Goal: Transaction & Acquisition: Obtain resource

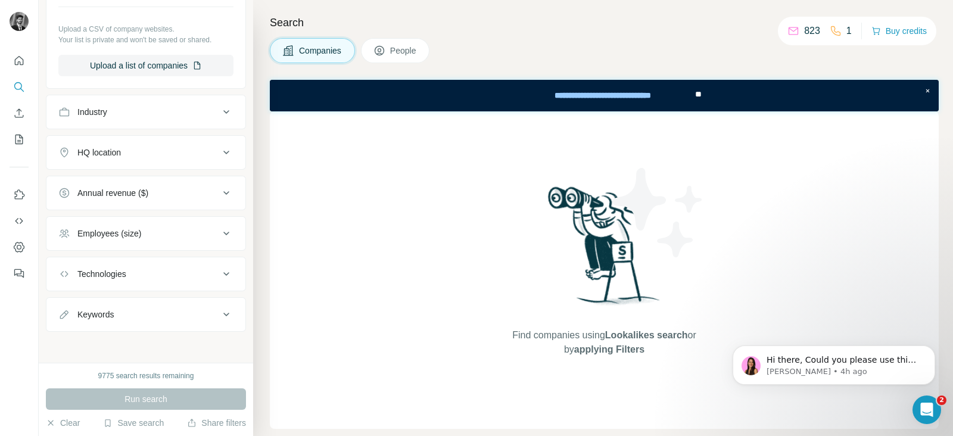
click at [219, 151] on icon at bounding box center [226, 152] width 14 height 14
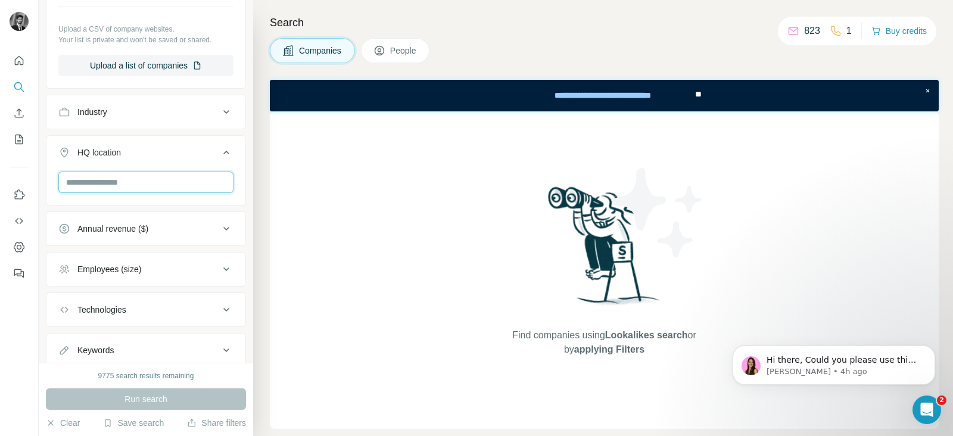
click at [146, 182] on input "text" at bounding box center [145, 181] width 175 height 21
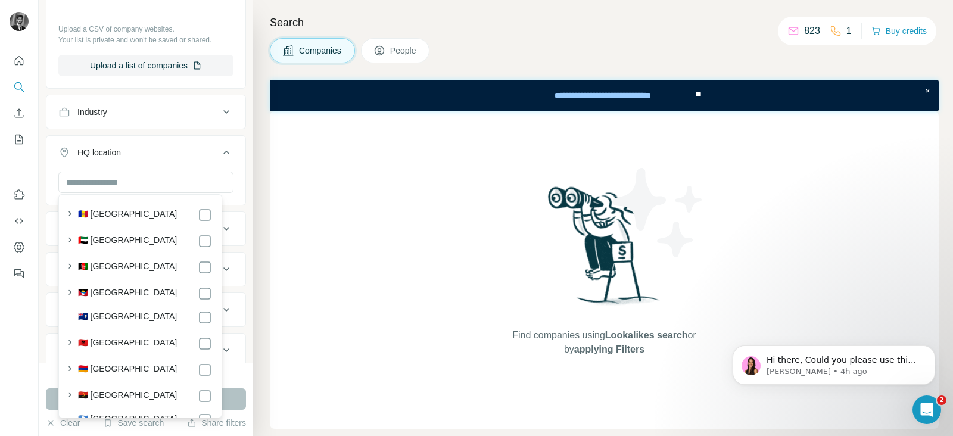
click at [219, 149] on icon at bounding box center [226, 152] width 14 height 14
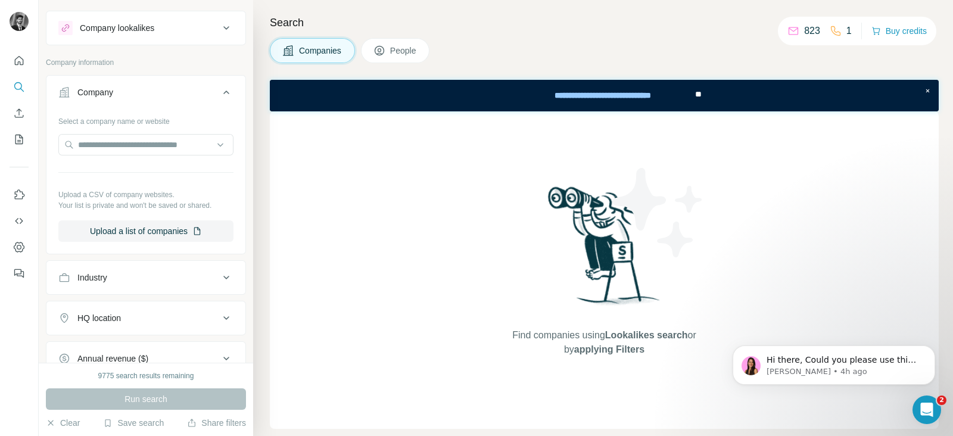
scroll to position [19, 0]
click at [185, 226] on button "Upload a list of companies" at bounding box center [145, 231] width 175 height 21
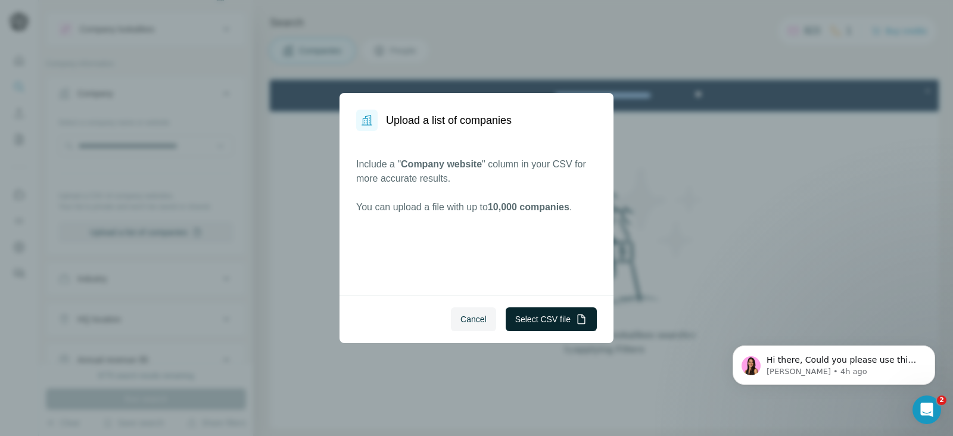
click at [541, 314] on button "Select CSV file" at bounding box center [550, 319] width 91 height 24
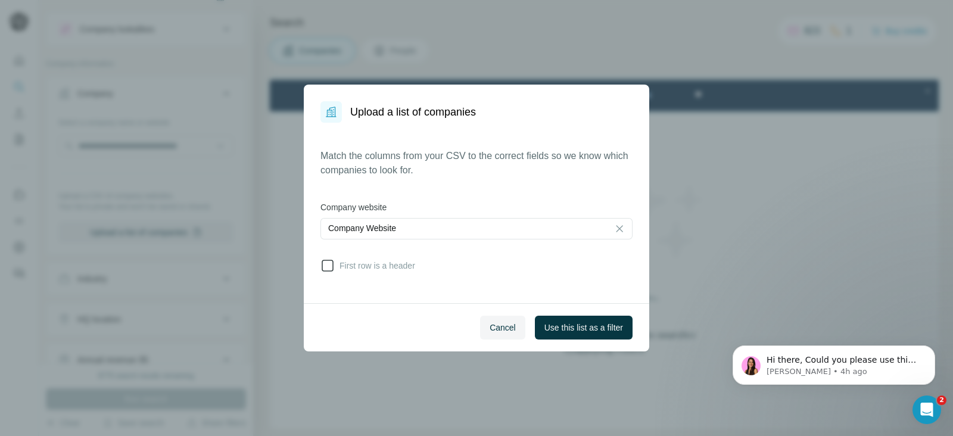
click at [344, 269] on span "First row is a header" at bounding box center [375, 266] width 80 height 12
click at [593, 332] on button "Use this list as a filter" at bounding box center [584, 328] width 98 height 24
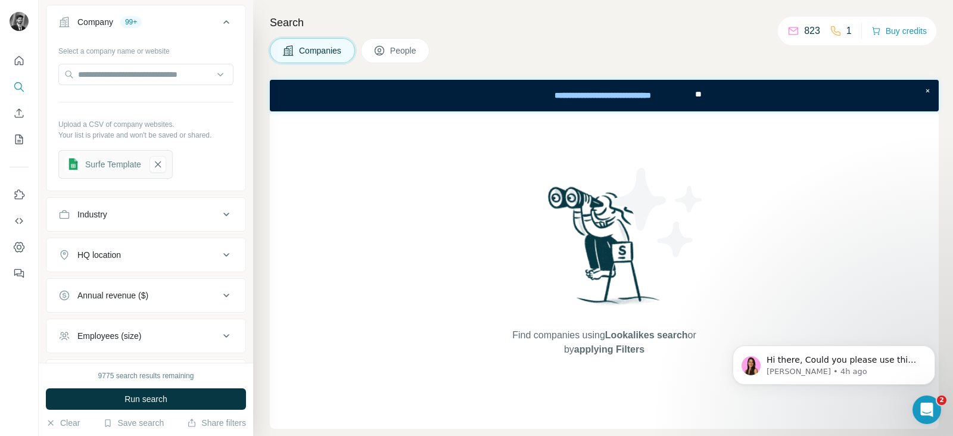
scroll to position [99, 0]
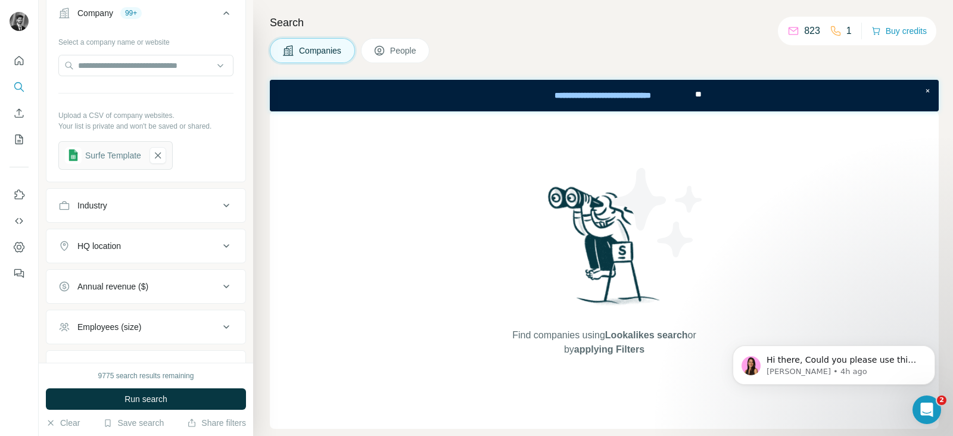
click at [219, 248] on icon at bounding box center [226, 246] width 14 height 14
click at [152, 277] on input "text" at bounding box center [145, 275] width 175 height 21
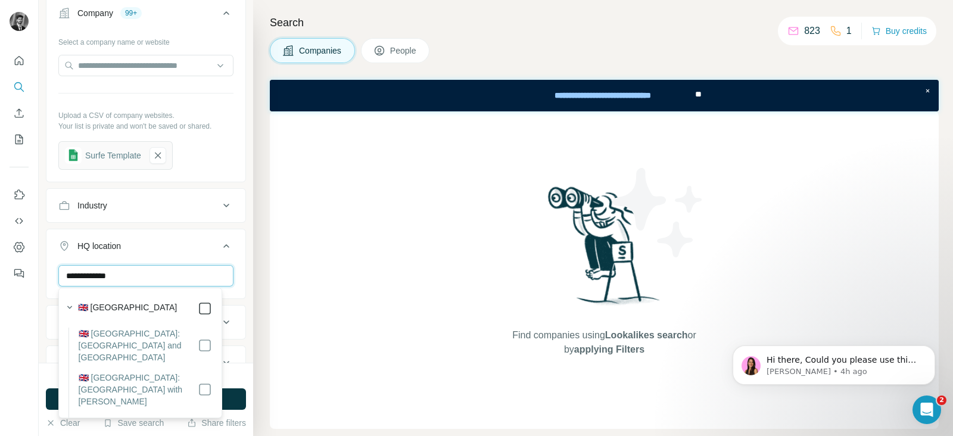
type input "**********"
click at [262, 248] on div "Search Companies People Find companies using Lookalikes search or by applying F…" at bounding box center [603, 218] width 700 height 436
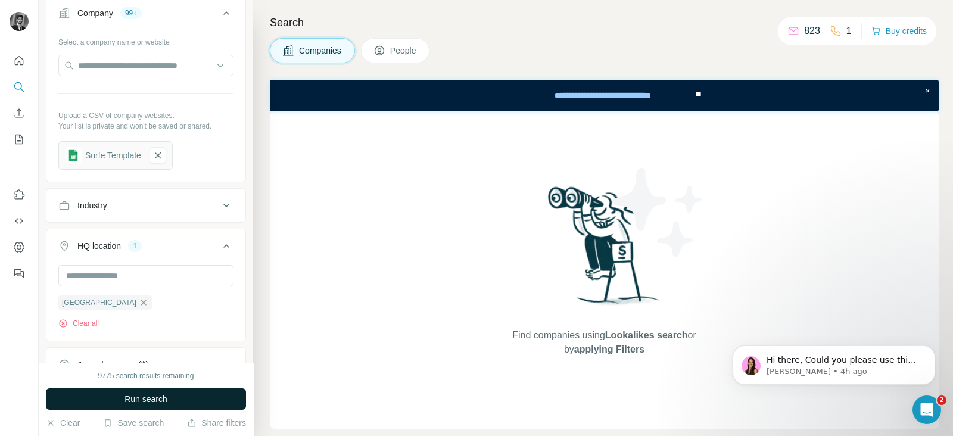
click at [152, 393] on span "Run search" at bounding box center [145, 399] width 43 height 12
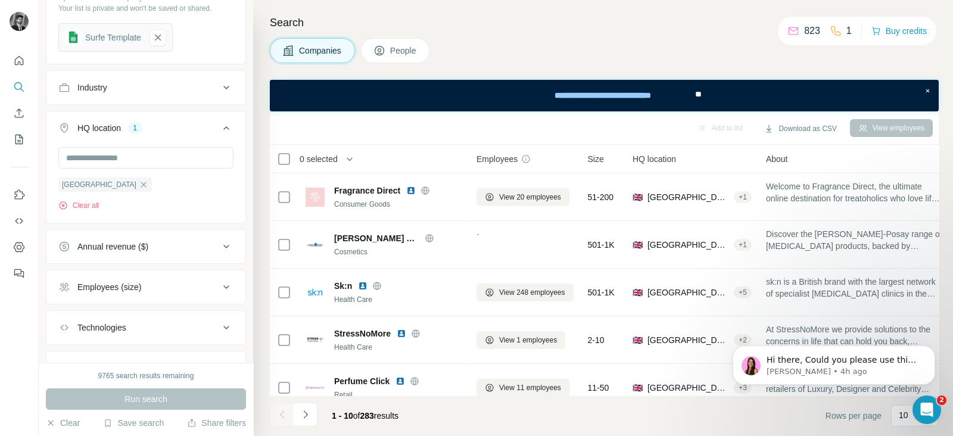
scroll to position [271, 0]
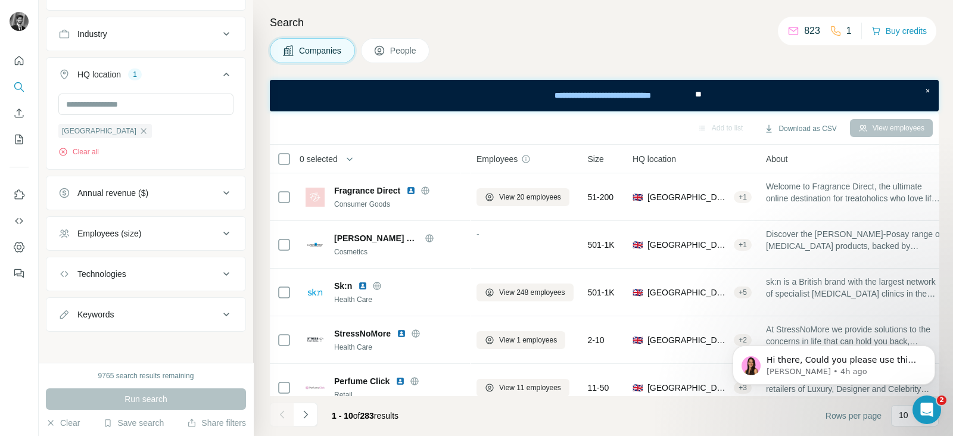
click at [223, 232] on icon at bounding box center [226, 234] width 6 height 4
click at [63, 279] on icon at bounding box center [65, 281] width 14 height 14
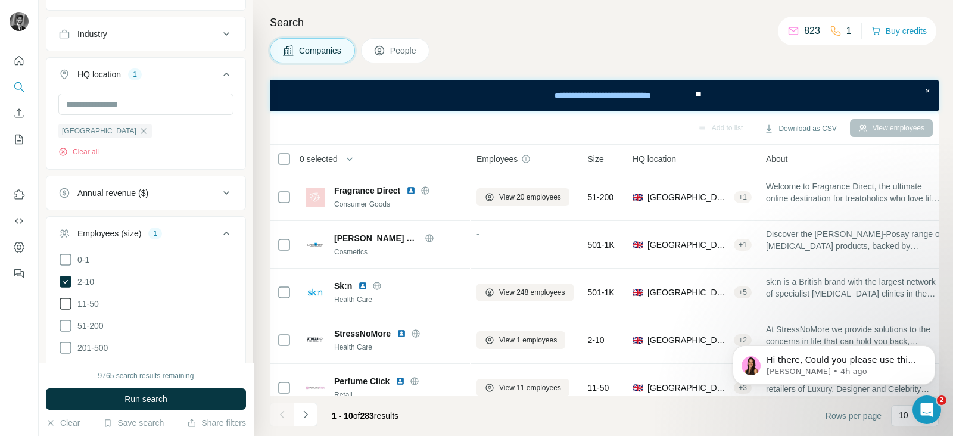
click at [65, 299] on icon at bounding box center [65, 303] width 14 height 14
click at [65, 322] on icon at bounding box center [65, 326] width 14 height 14
click at [152, 399] on span "Run search" at bounding box center [145, 399] width 43 height 12
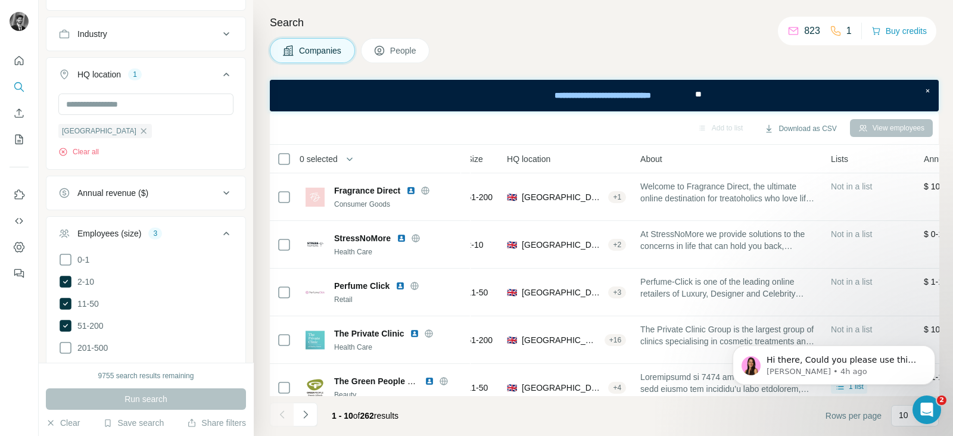
scroll to position [0, 120]
click at [395, 48] on span "People" at bounding box center [403, 51] width 27 height 12
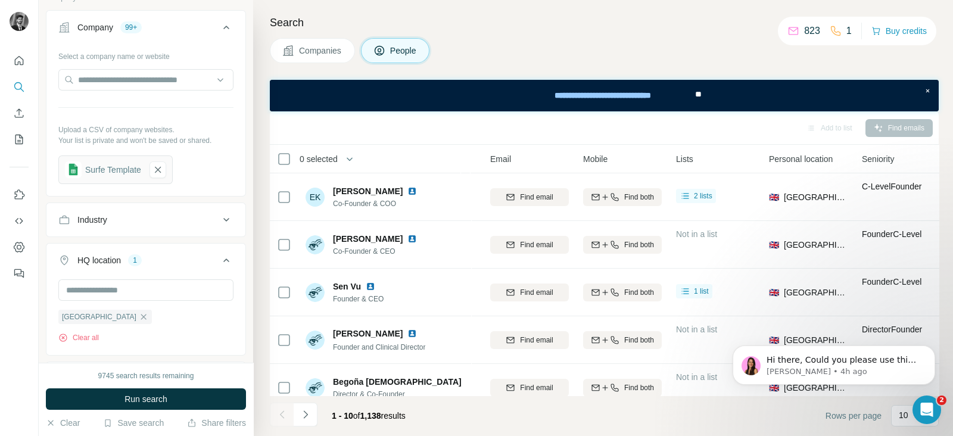
click at [330, 46] on span "Companies" at bounding box center [320, 51] width 43 height 12
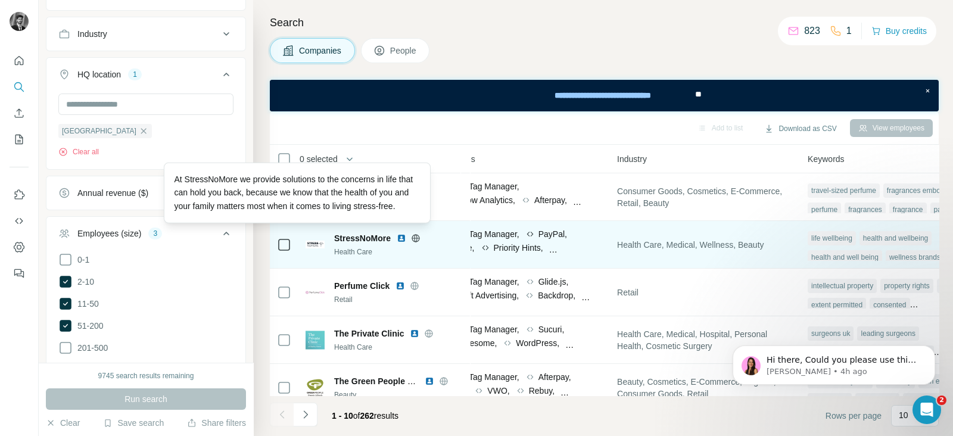
scroll to position [0, 714]
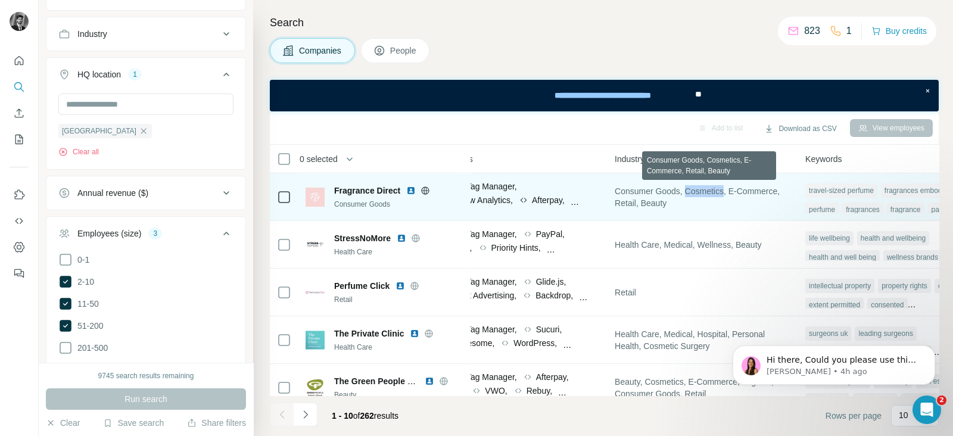
drag, startPoint x: 735, startPoint y: 189, endPoint x: 696, endPoint y: 191, distance: 39.3
click at [696, 191] on span "Consumer Goods, Cosmetics, E-Commerce, Retail, Beauty" at bounding box center [702, 197] width 176 height 24
copy span "Cosmetics"
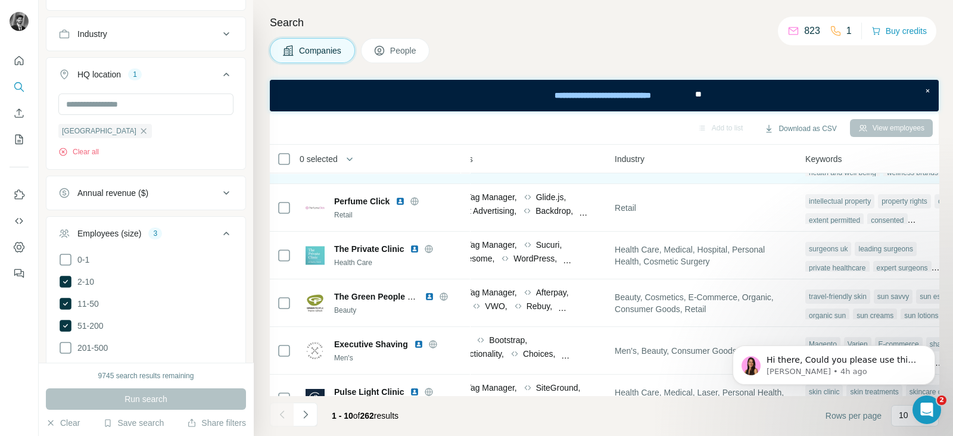
scroll to position [92, 714]
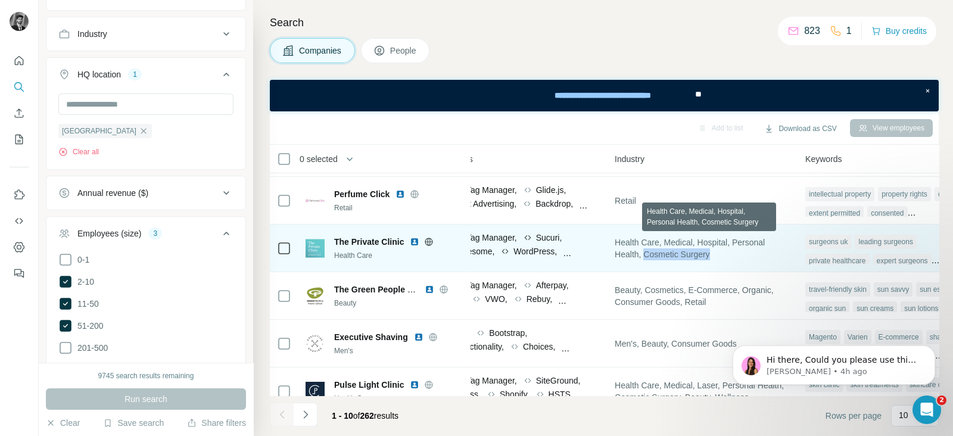
drag, startPoint x: 726, startPoint y: 254, endPoint x: 654, endPoint y: 257, distance: 72.7
click at [654, 257] on span "Health Care, Medical, Hospital, Personal Health, Cosmetic Surgery" at bounding box center [702, 248] width 176 height 24
copy span "Cosmetic Surgery"
drag, startPoint x: 646, startPoint y: 251, endPoint x: 745, endPoint y: 242, distance: 99.2
click at [745, 242] on span "Health Care, Medical, Hospital, Personal Health, Cosmetic Surgery" at bounding box center [702, 248] width 176 height 24
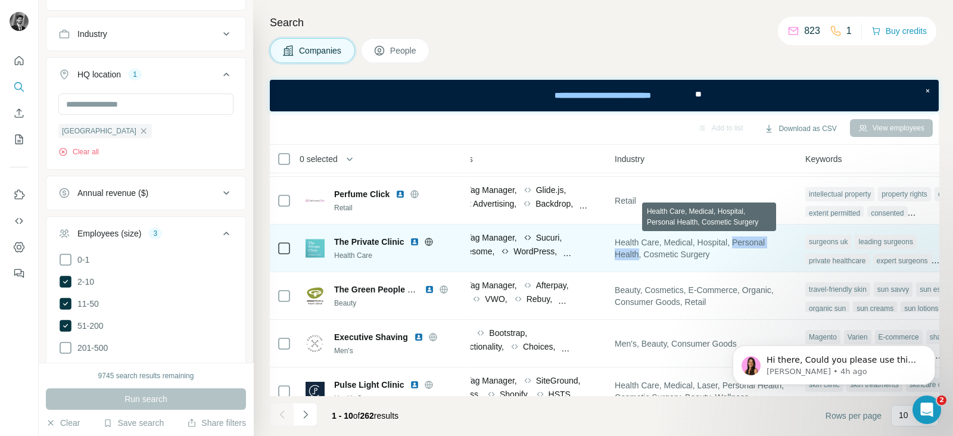
copy span "Personal Health"
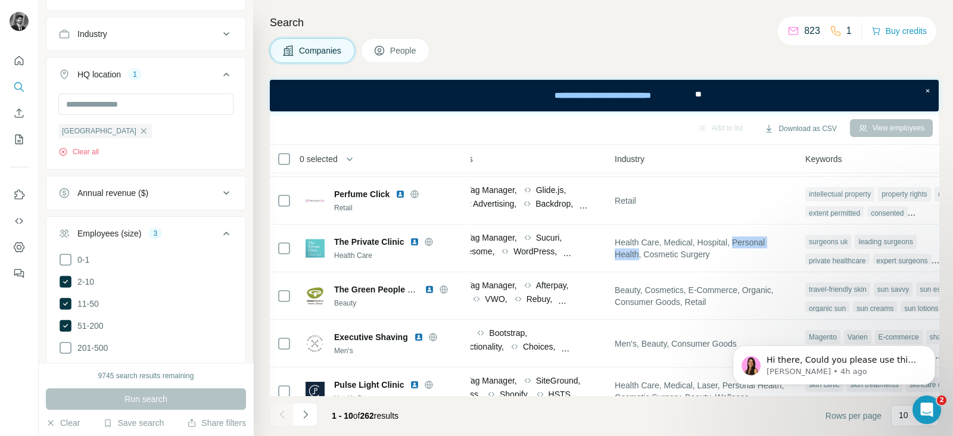
copy span "Personal Health"
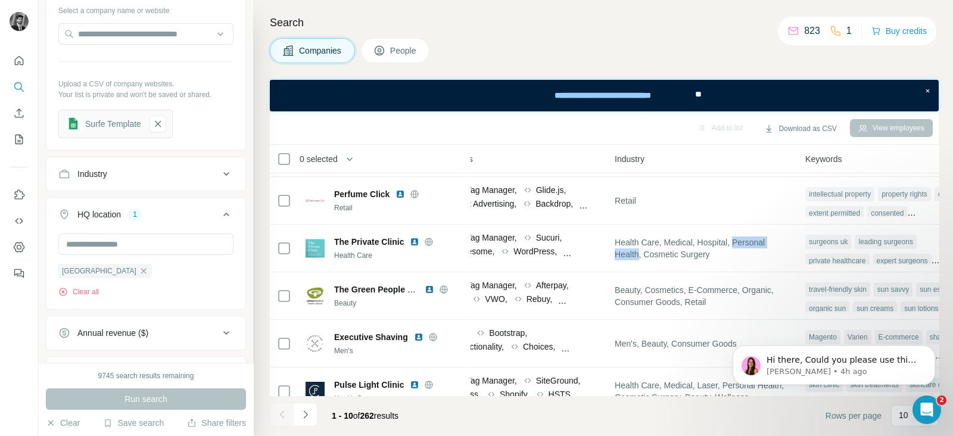
scroll to position [130, 0]
click at [200, 175] on div "Industry" at bounding box center [138, 174] width 161 height 12
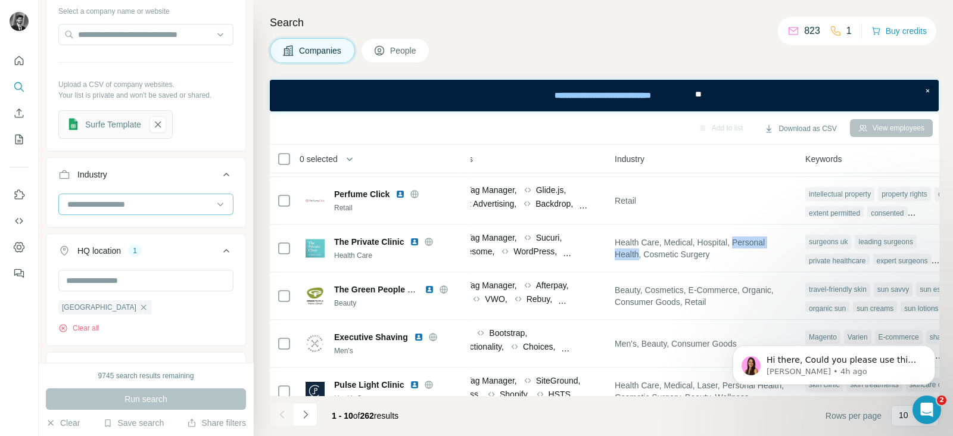
click at [166, 198] on input at bounding box center [139, 204] width 147 height 13
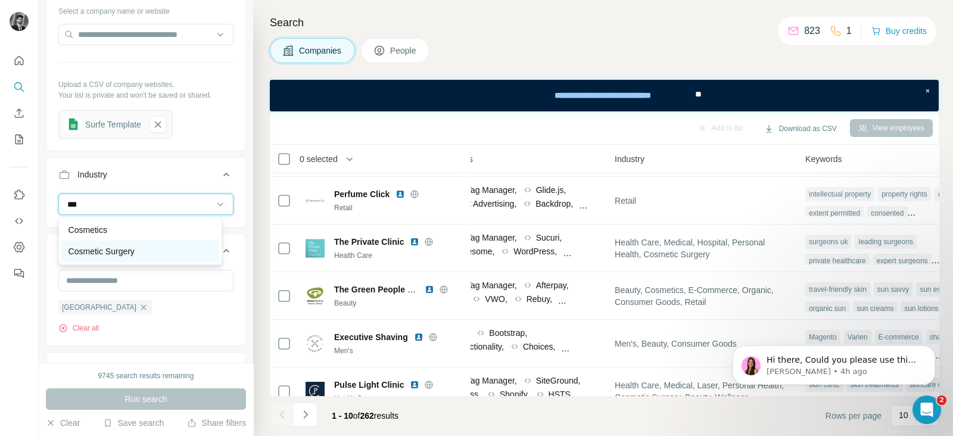
type input "***"
click at [143, 251] on div "Cosmetic Surgery" at bounding box center [139, 251] width 143 height 12
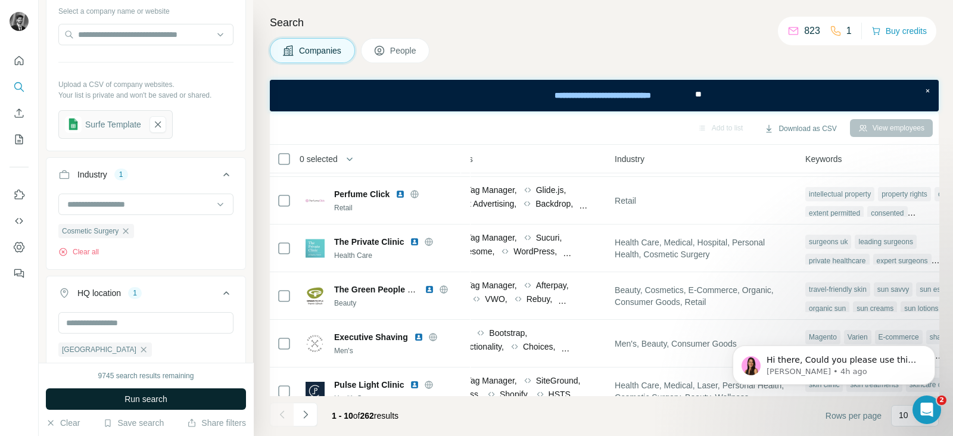
click at [134, 400] on span "Run search" at bounding box center [145, 399] width 43 height 12
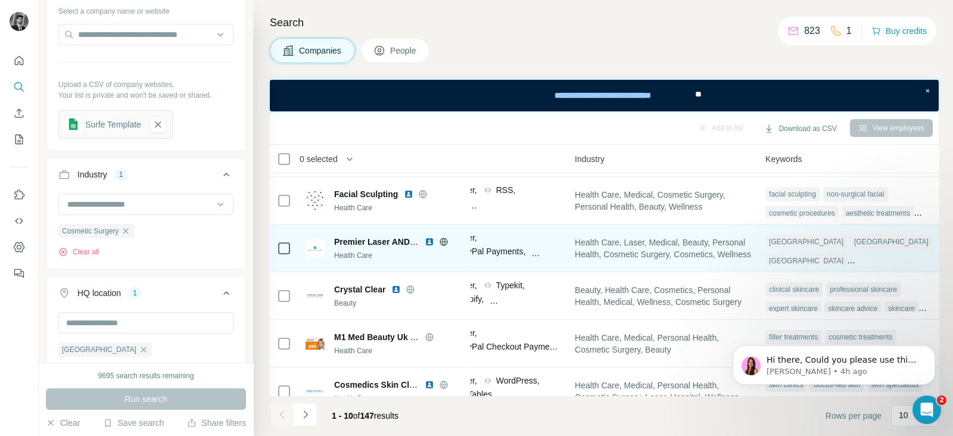
scroll to position [92, 777]
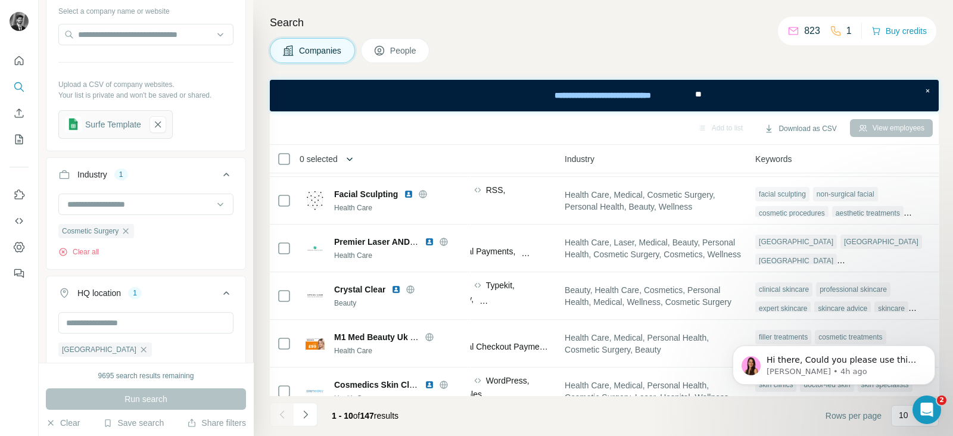
click at [352, 158] on icon "button" at bounding box center [350, 159] width 12 height 12
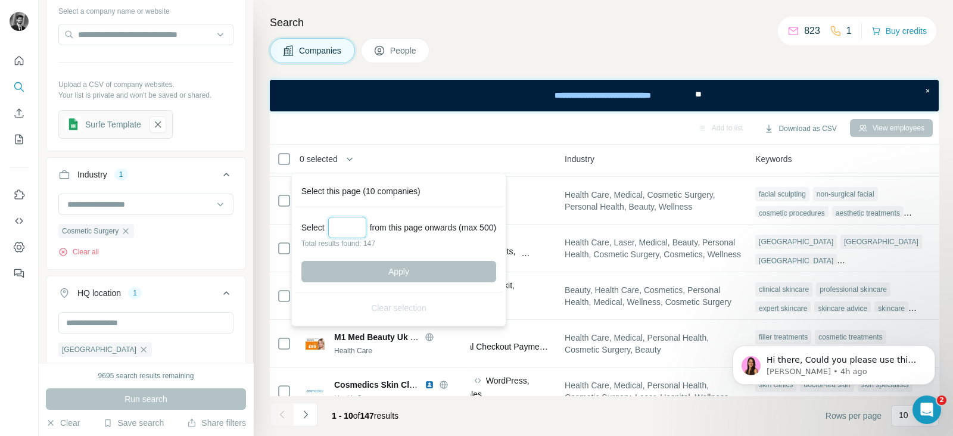
click at [354, 232] on input "Select a number (up to 500)" at bounding box center [347, 227] width 38 height 21
type input "***"
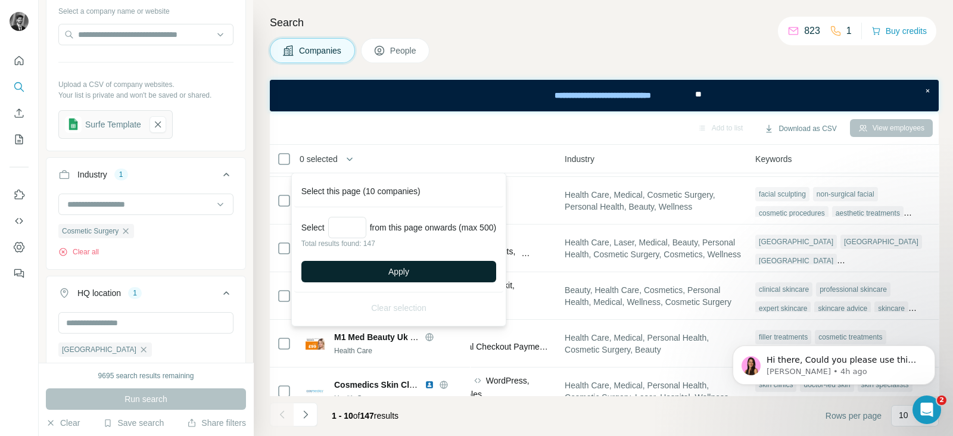
click at [398, 269] on span "Apply" at bounding box center [398, 272] width 21 height 12
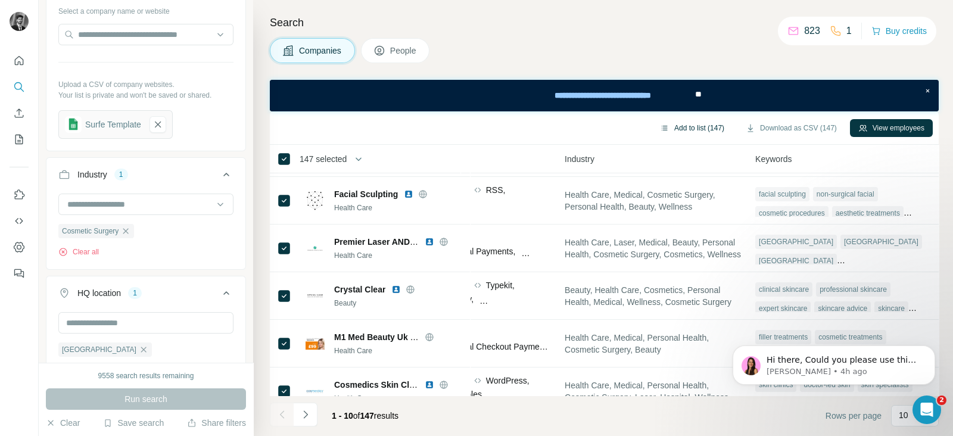
click at [706, 126] on button "Add to list (147)" at bounding box center [691, 128] width 81 height 18
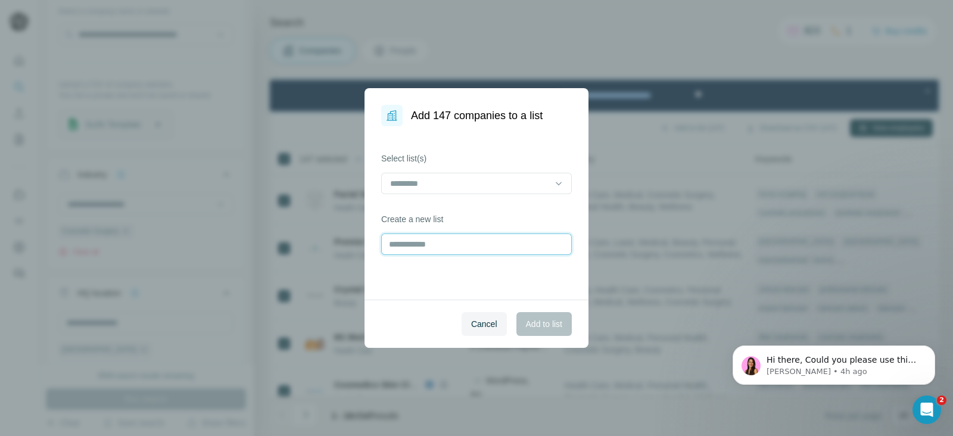
click at [491, 241] on input "text" at bounding box center [476, 243] width 191 height 21
type input "**********"
click at [541, 319] on span "Add to list" at bounding box center [544, 324] width 36 height 12
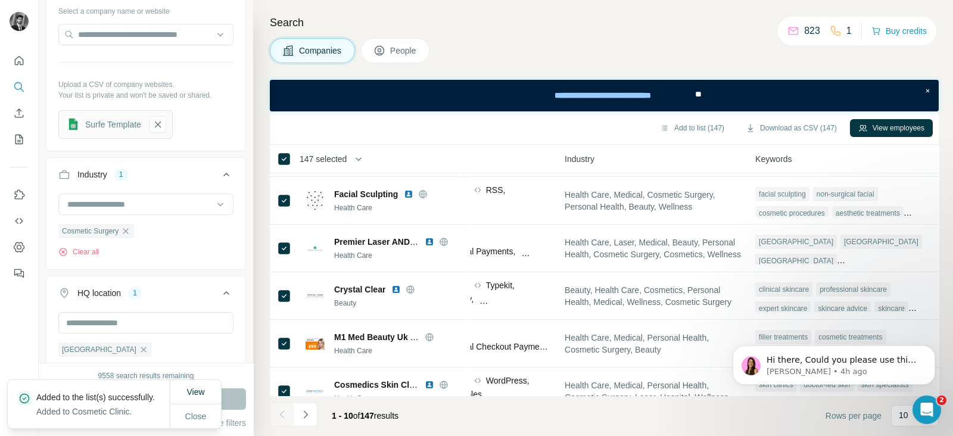
click at [423, 52] on button "People" at bounding box center [395, 50] width 69 height 25
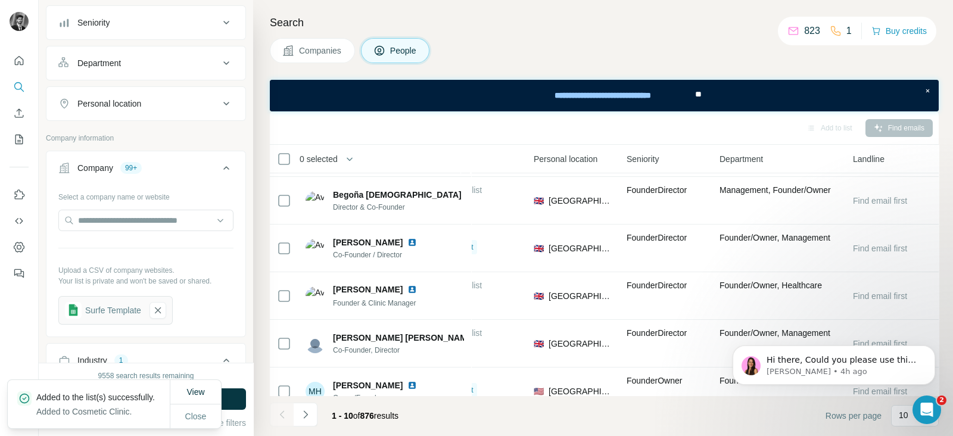
scroll to position [92, 363]
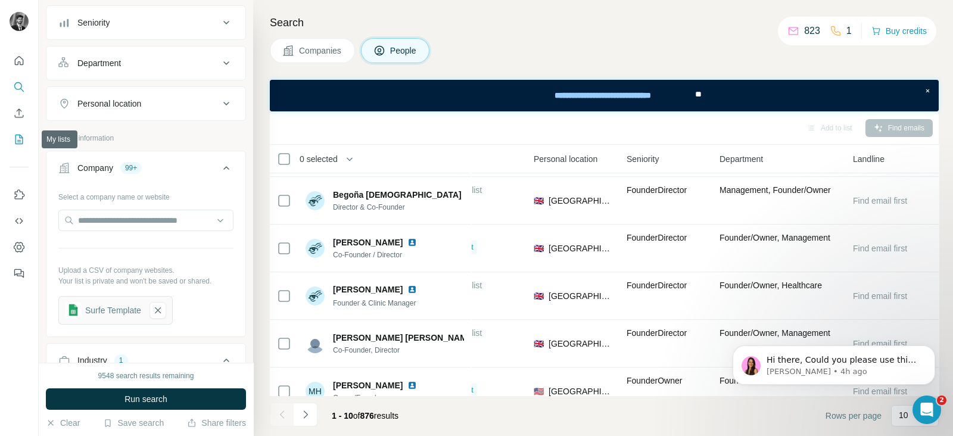
click at [19, 136] on icon "My lists" at bounding box center [20, 139] width 6 height 8
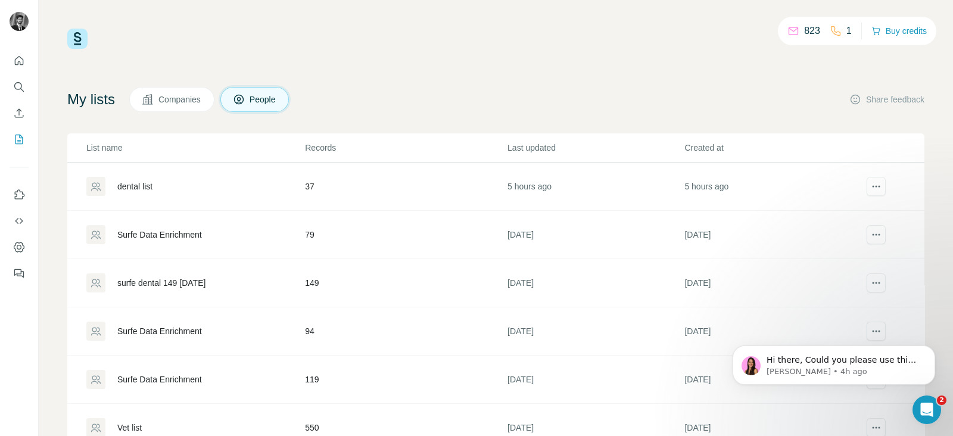
click at [193, 110] on button "Companies" at bounding box center [171, 99] width 85 height 25
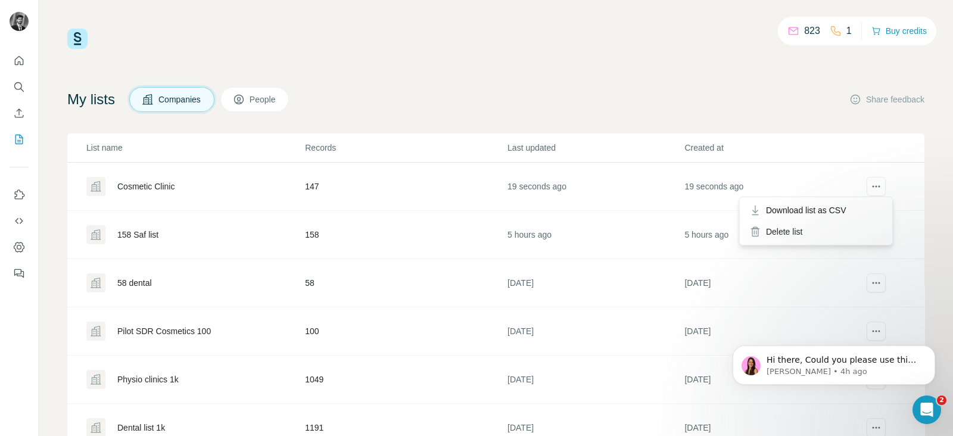
click at [808, 211] on span "Download list as CSV" at bounding box center [806, 210] width 80 height 12
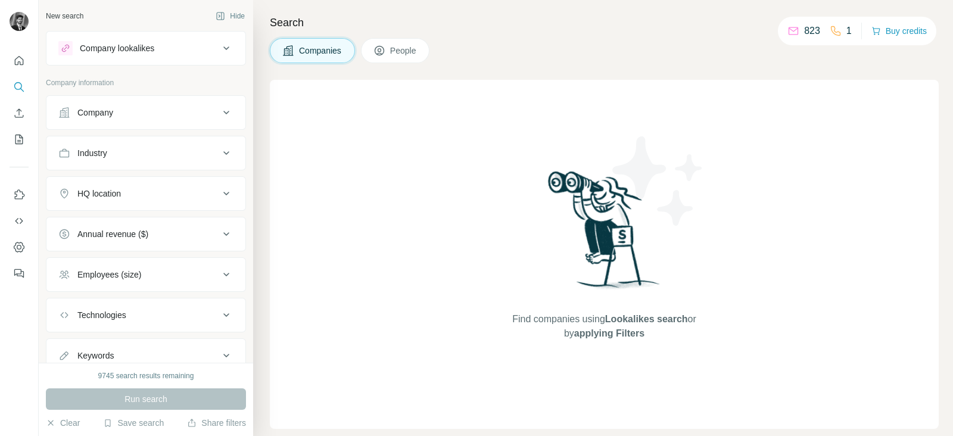
click at [189, 143] on button "Industry" at bounding box center [145, 153] width 199 height 29
click at [146, 186] on input at bounding box center [139, 182] width 147 height 13
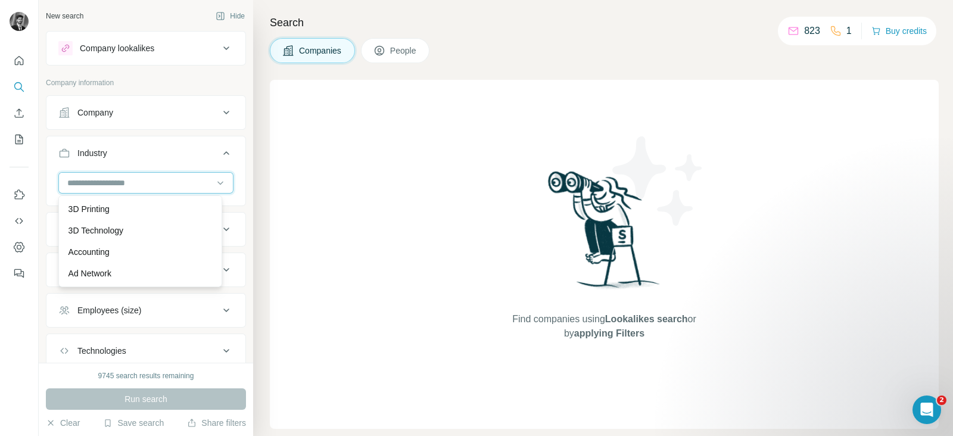
paste input "*********"
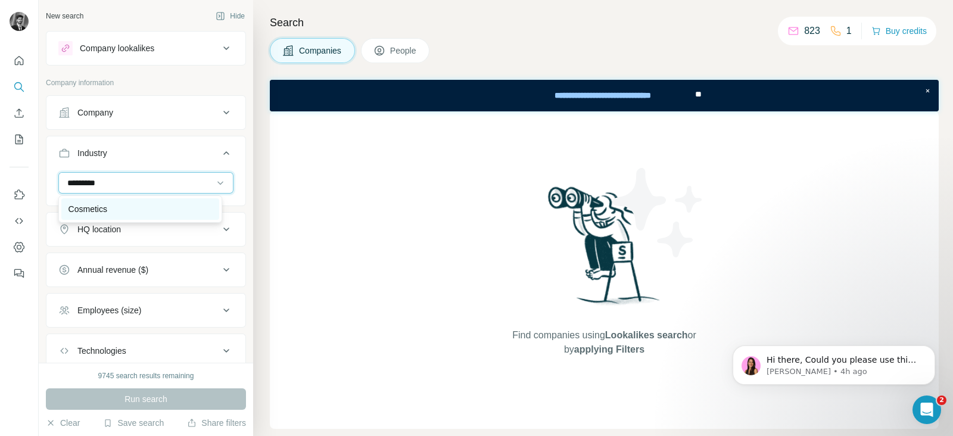
type input "*********"
click at [130, 204] on div "Cosmetics" at bounding box center [139, 209] width 143 height 12
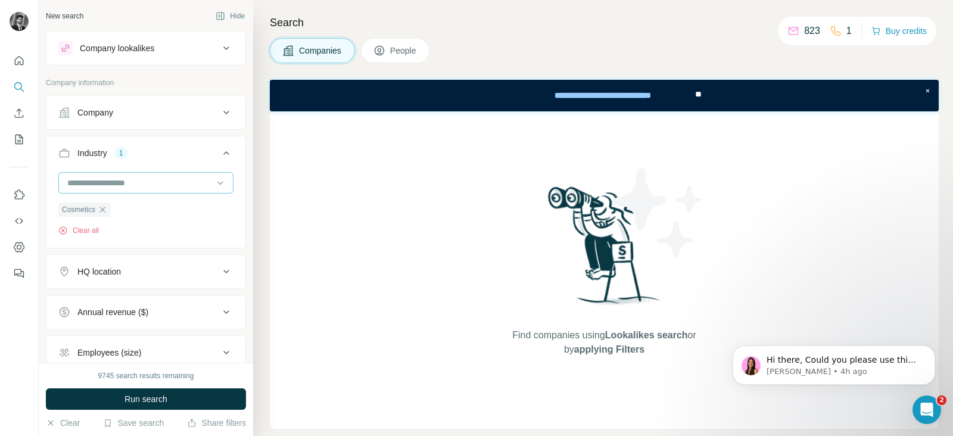
click at [129, 179] on input at bounding box center [139, 182] width 147 height 13
paste input "**********"
type input "**********"
click at [132, 205] on p "Cosmetic Surgery" at bounding box center [101, 209] width 66 height 12
click at [139, 176] on input at bounding box center [139, 182] width 147 height 13
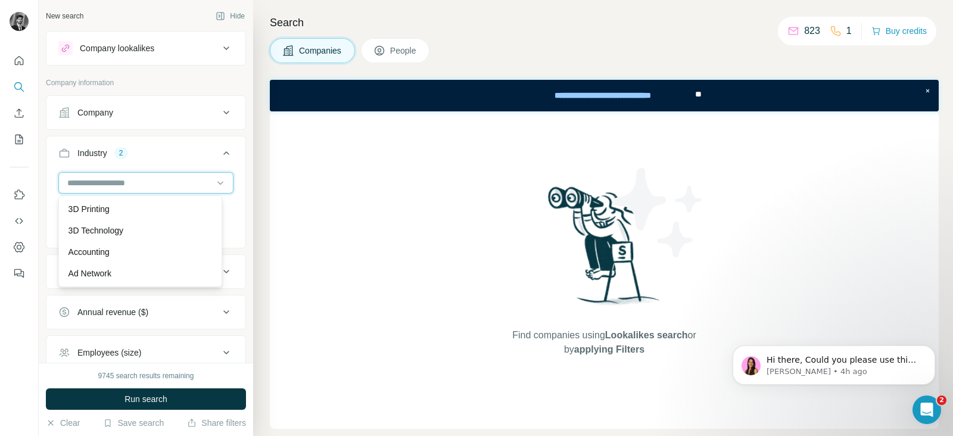
click at [173, 182] on input at bounding box center [139, 182] width 147 height 13
click at [134, 183] on input at bounding box center [139, 182] width 147 height 13
paste input "**********"
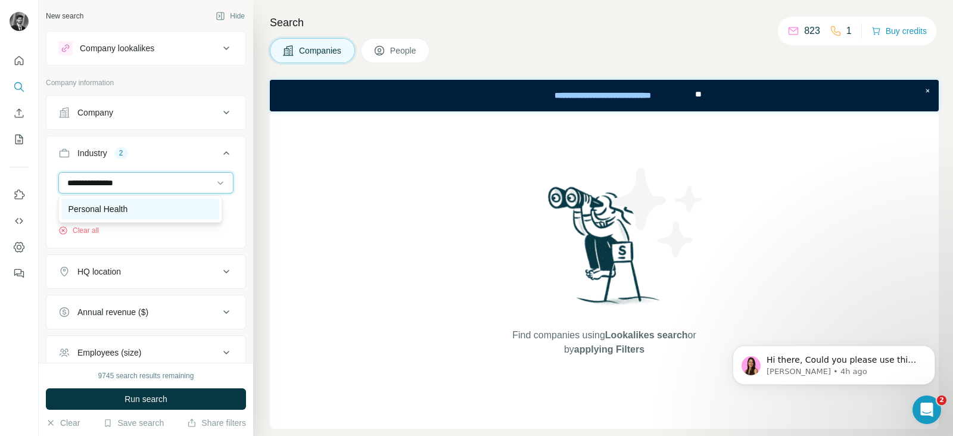
type input "**********"
click at [127, 203] on p "Personal Health" at bounding box center [98, 209] width 60 height 12
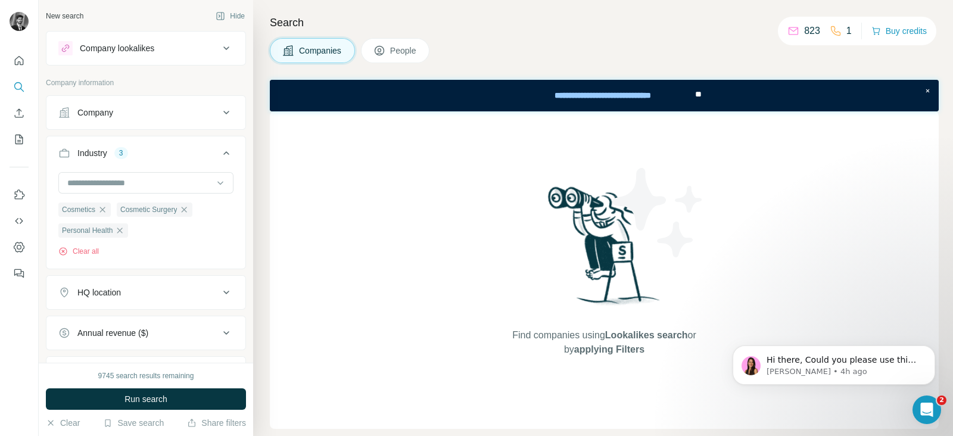
click at [201, 290] on div "HQ location" at bounding box center [138, 292] width 161 height 12
click at [158, 326] on input "text" at bounding box center [145, 321] width 175 height 21
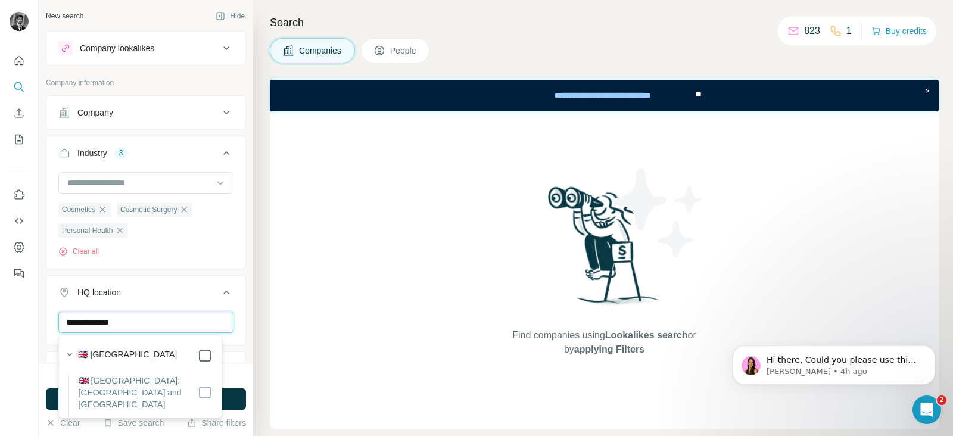
type input "**********"
click at [263, 147] on div "Search Companies People Find companies using Lookalikes search or by applying F…" at bounding box center [603, 218] width 700 height 436
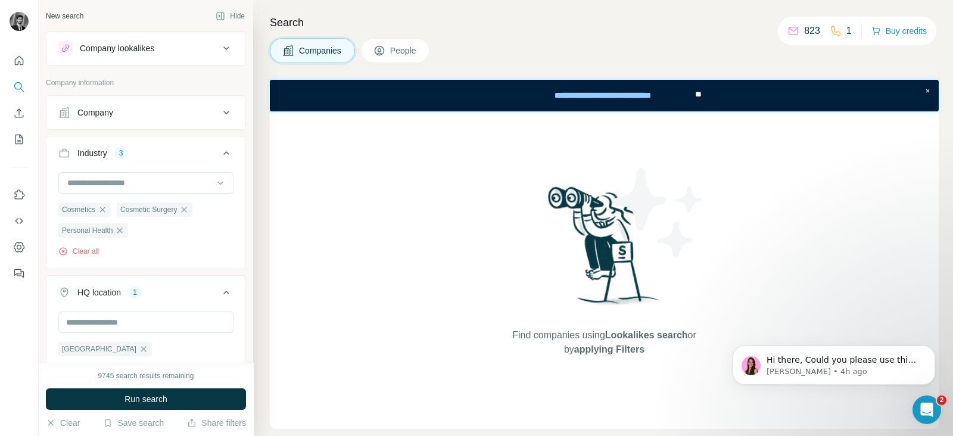
click at [141, 400] on span "Run search" at bounding box center [145, 399] width 43 height 12
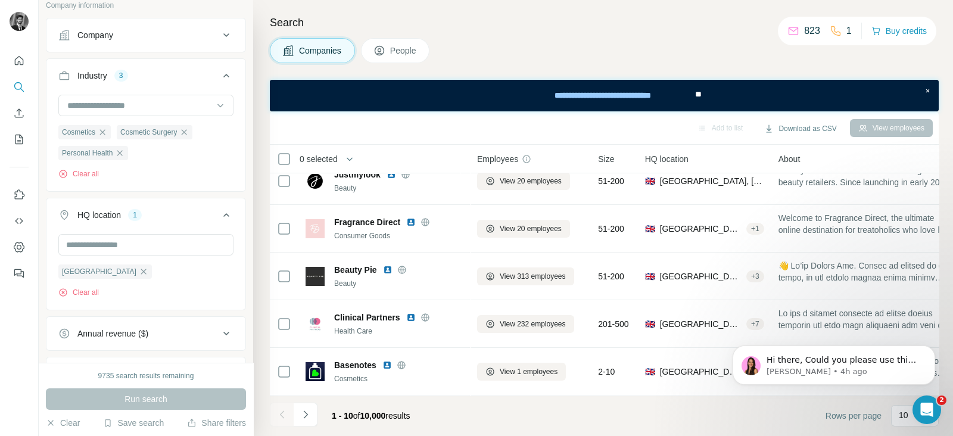
scroll to position [219, 0]
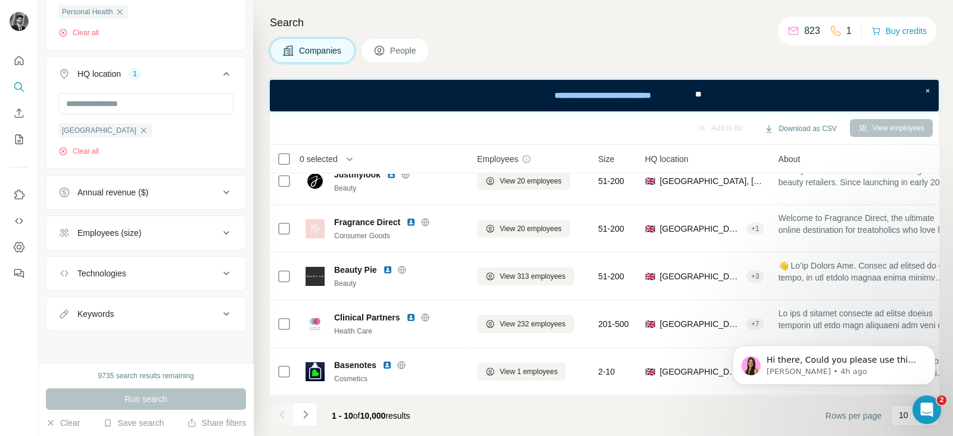
click at [219, 233] on icon at bounding box center [226, 233] width 14 height 14
click at [65, 299] on icon at bounding box center [65, 303] width 14 height 14
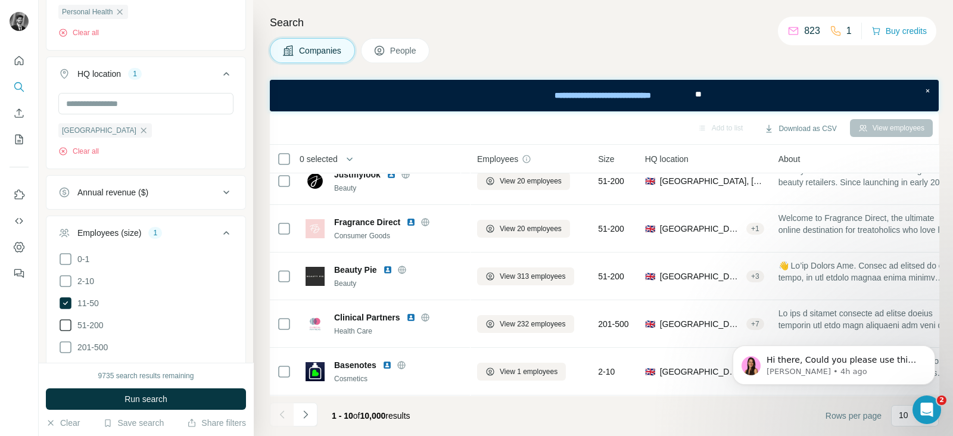
click at [63, 322] on icon at bounding box center [65, 325] width 14 height 14
click at [173, 407] on button "Run search" at bounding box center [146, 398] width 200 height 21
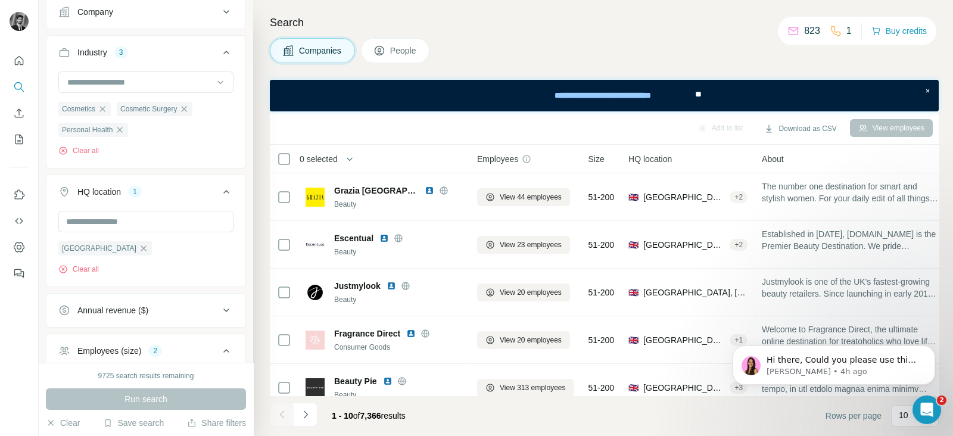
scroll to position [82, 0]
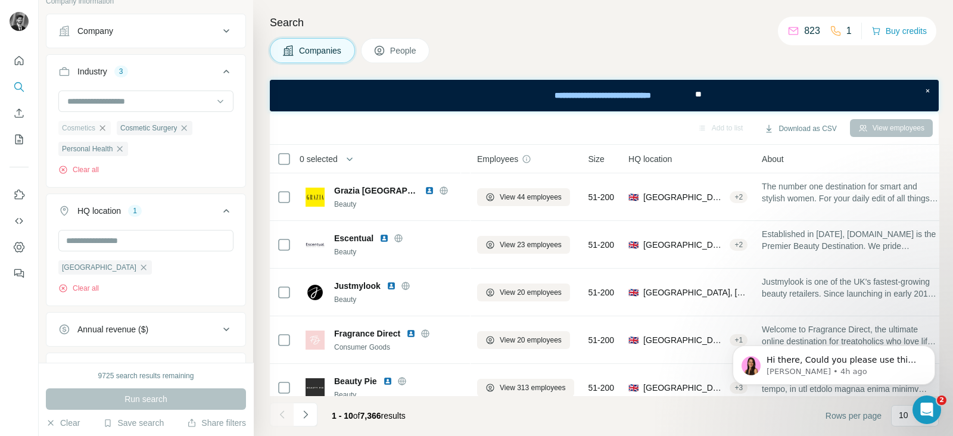
click at [104, 126] on icon "button" at bounding box center [102, 127] width 5 height 5
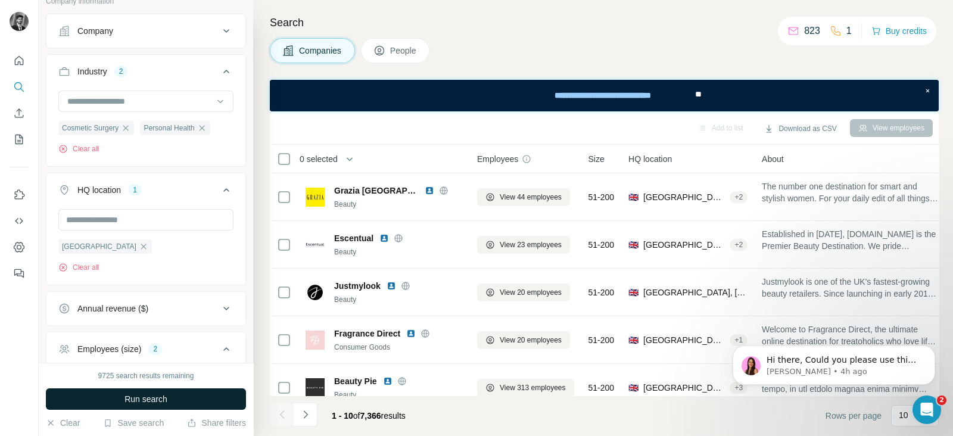
click at [145, 401] on span "Run search" at bounding box center [145, 399] width 43 height 12
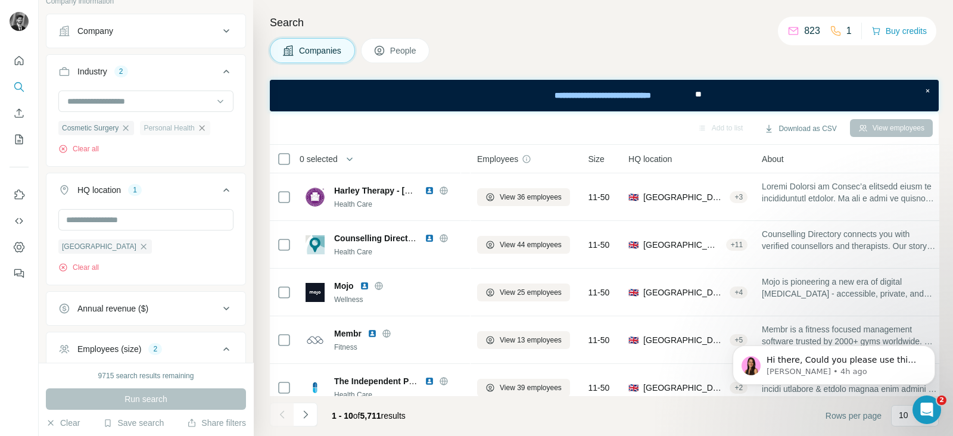
click at [207, 125] on icon "button" at bounding box center [202, 128] width 10 height 10
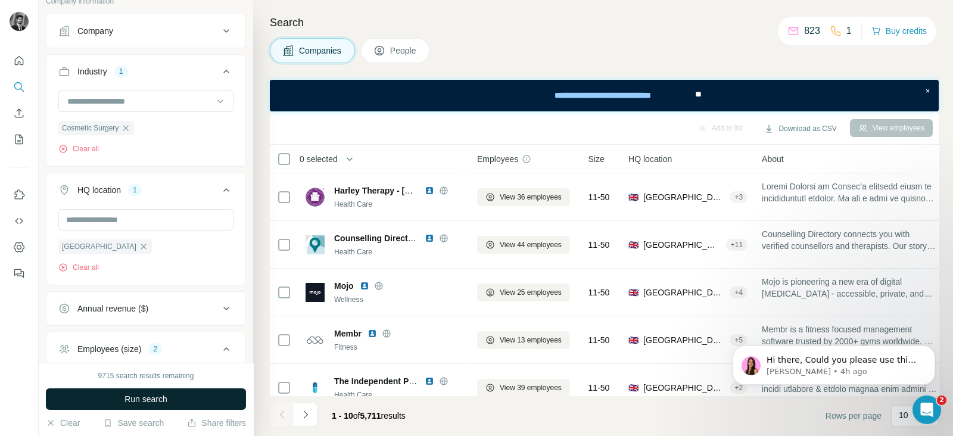
click at [136, 397] on span "Run search" at bounding box center [145, 399] width 43 height 12
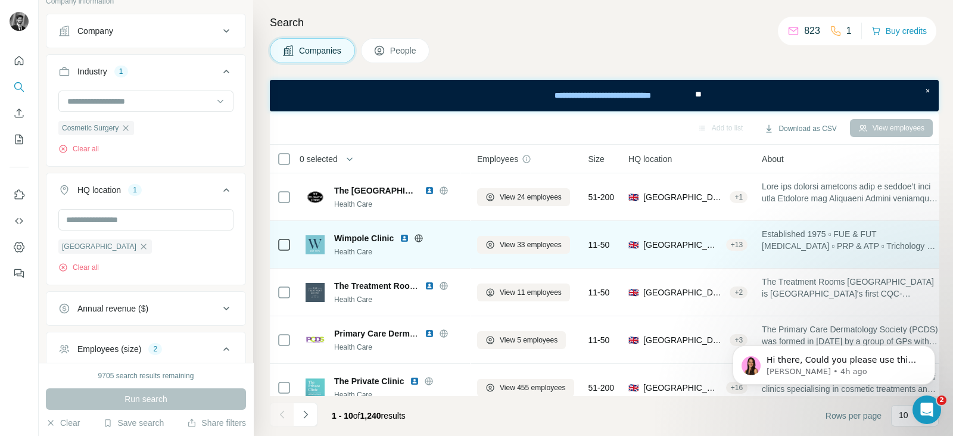
click at [418, 234] on icon at bounding box center [419, 238] width 8 height 8
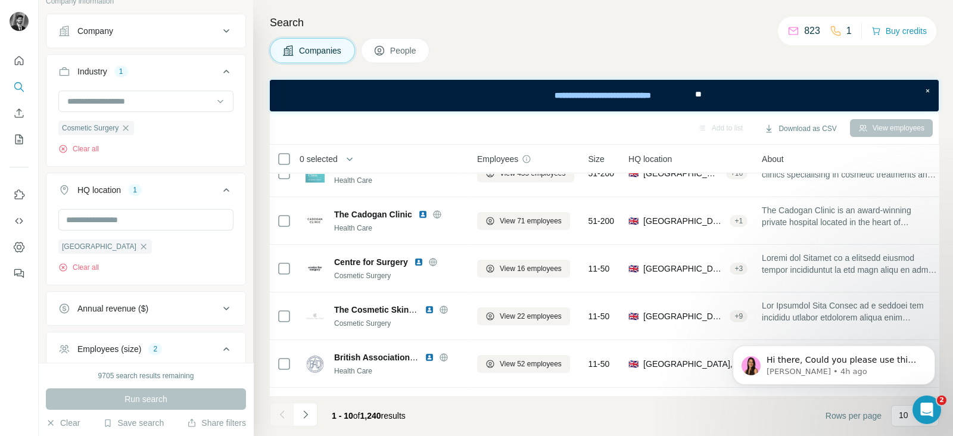
scroll to position [219, 0]
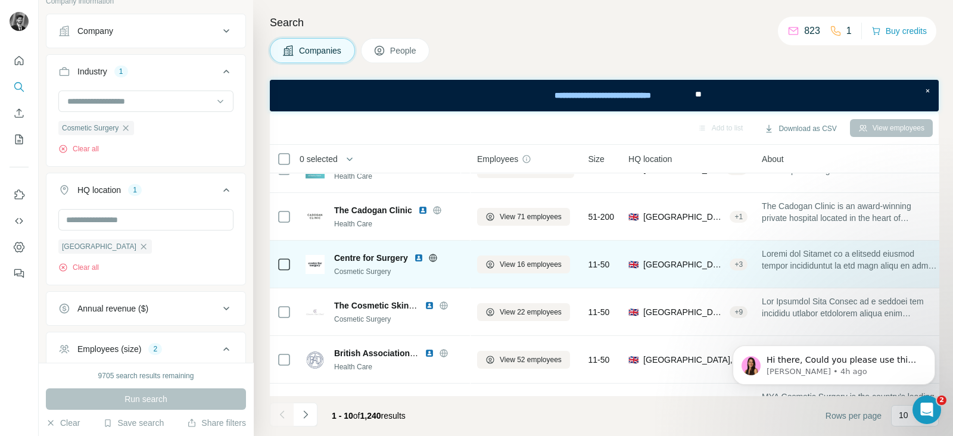
click at [434, 258] on icon at bounding box center [432, 258] width 3 height 8
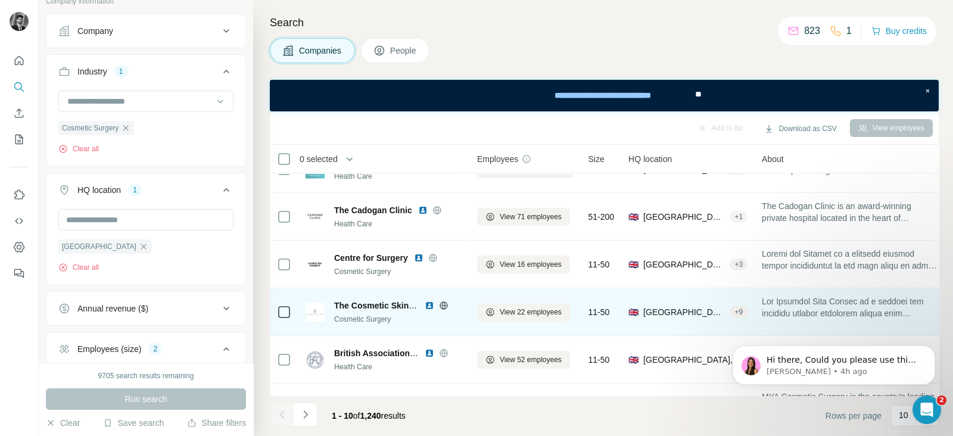
click at [442, 301] on icon at bounding box center [444, 306] width 10 height 10
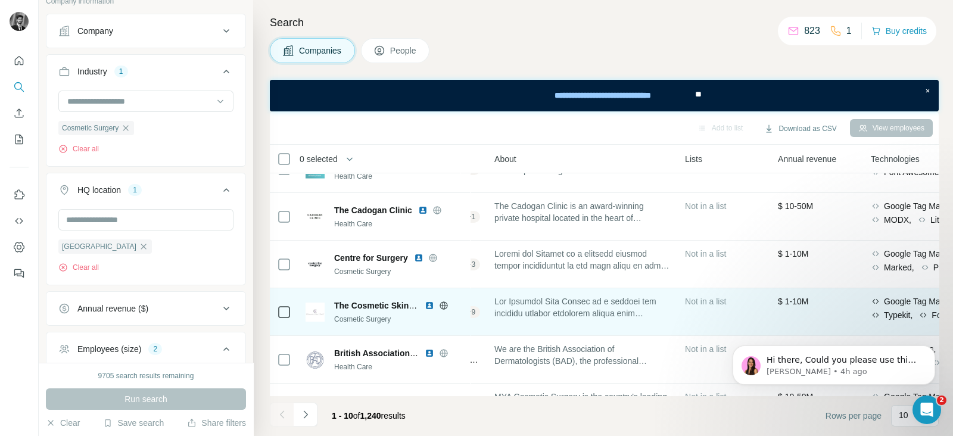
scroll to position [219, 264]
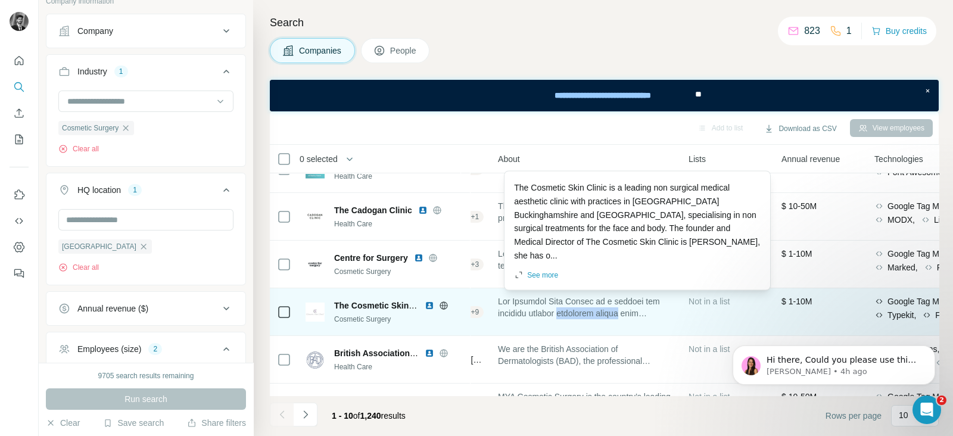
drag, startPoint x: 629, startPoint y: 311, endPoint x: 569, endPoint y: 317, distance: 60.4
click at [569, 317] on span at bounding box center [586, 307] width 176 height 24
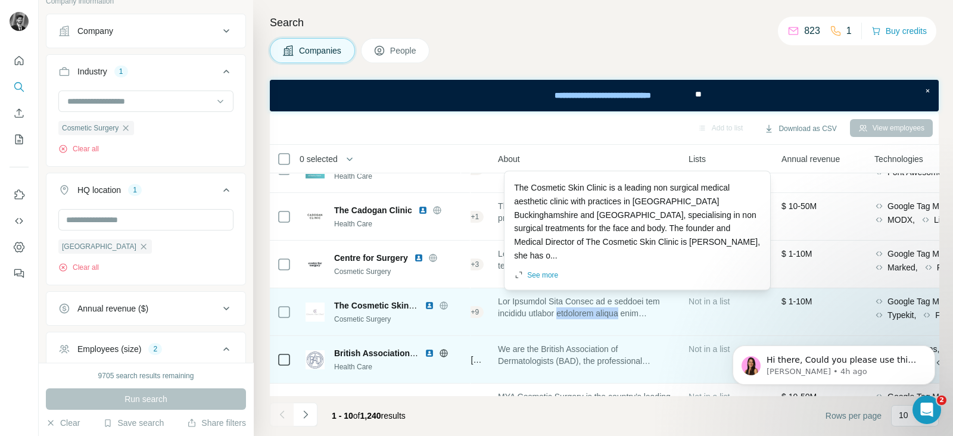
copy span "aesthetic clinic"
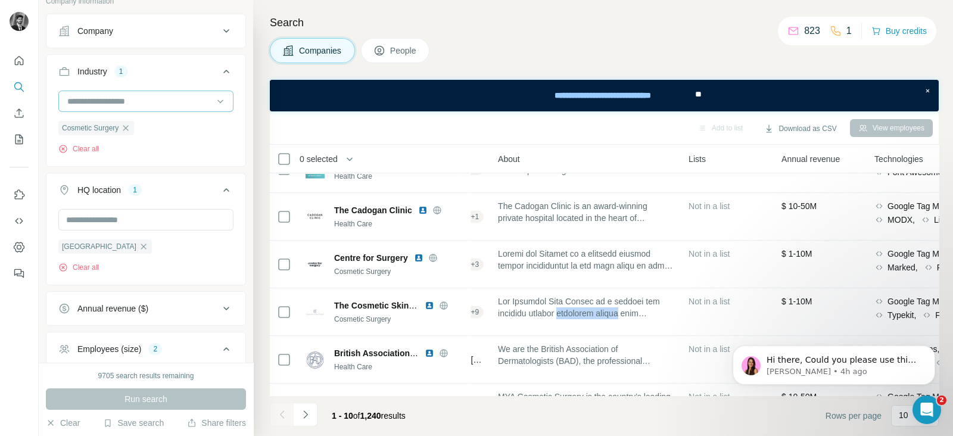
click at [142, 99] on input at bounding box center [139, 101] width 147 height 13
paste input "**********"
type input "*"
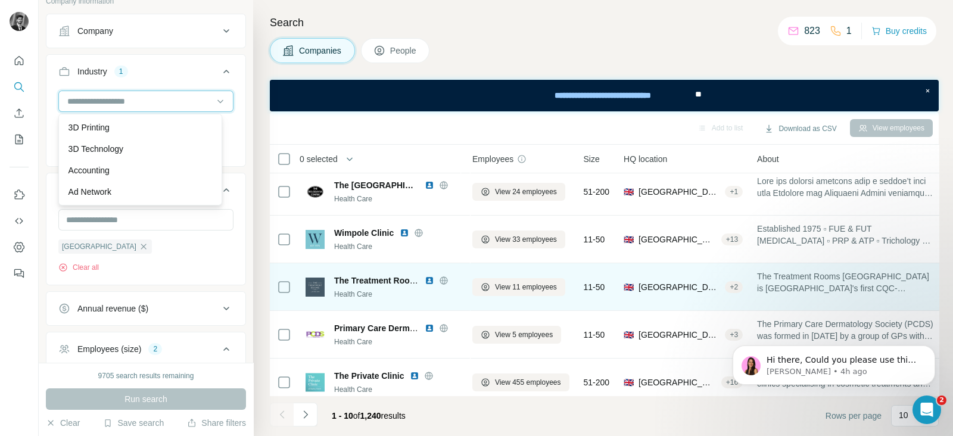
scroll to position [5, 0]
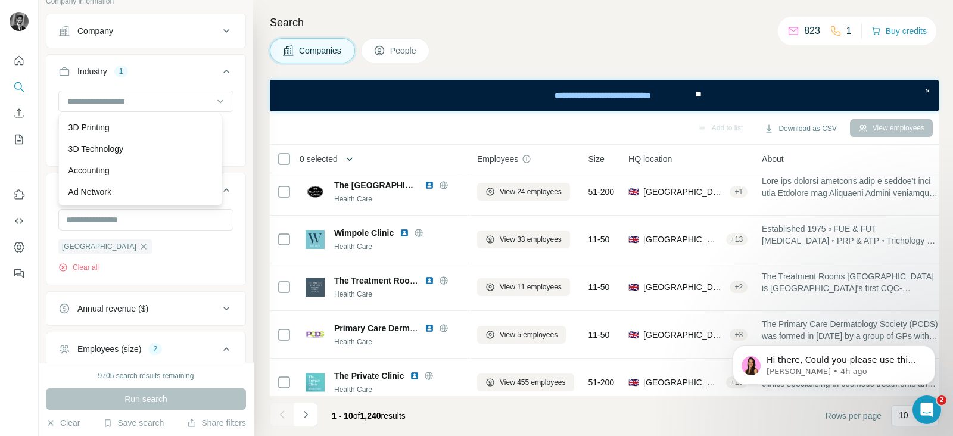
click at [354, 159] on icon "button" at bounding box center [350, 159] width 12 height 12
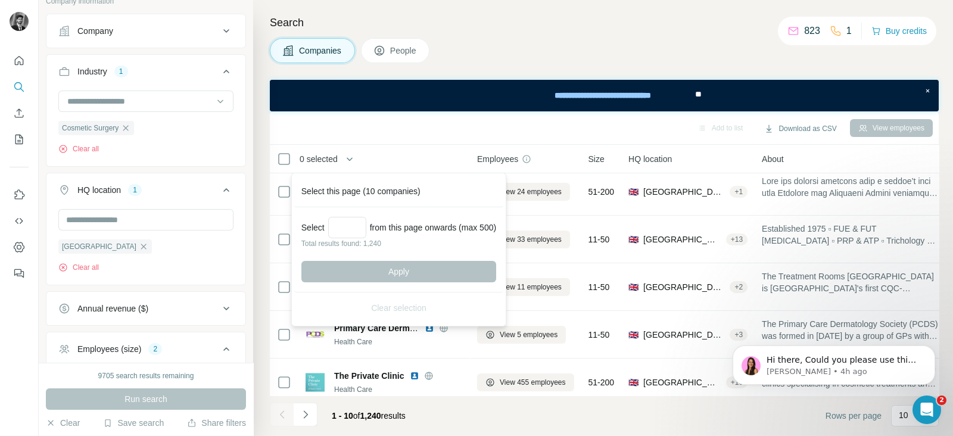
click at [510, 40] on div "Companies People" at bounding box center [604, 50] width 669 height 25
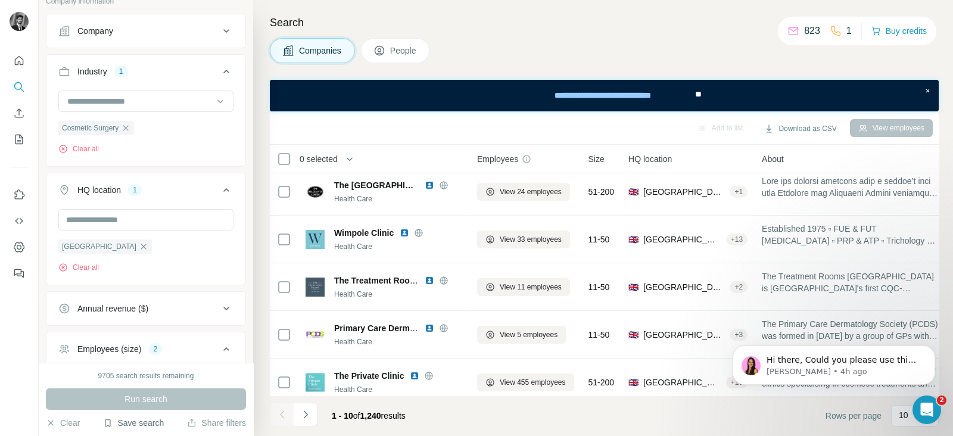
click at [132, 423] on button "Save search" at bounding box center [133, 423] width 61 height 12
click at [149, 401] on div "View my saved searches" at bounding box center [167, 402] width 126 height 24
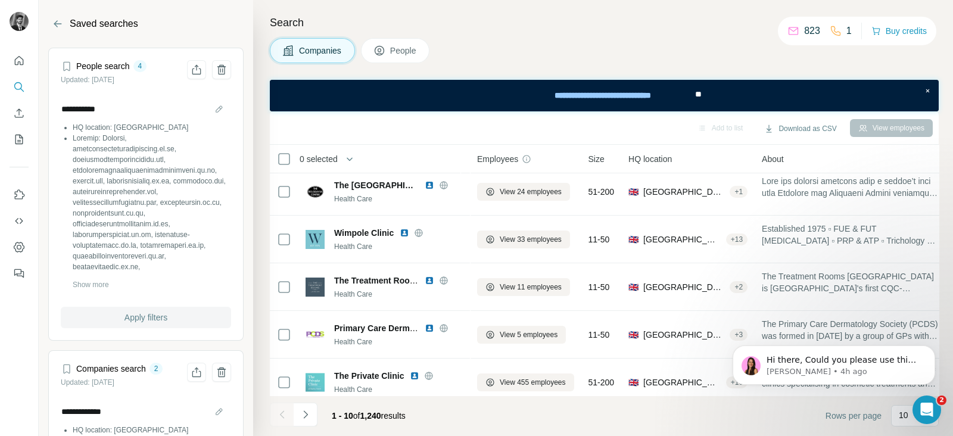
click at [145, 322] on span "Apply filters" at bounding box center [145, 317] width 43 height 12
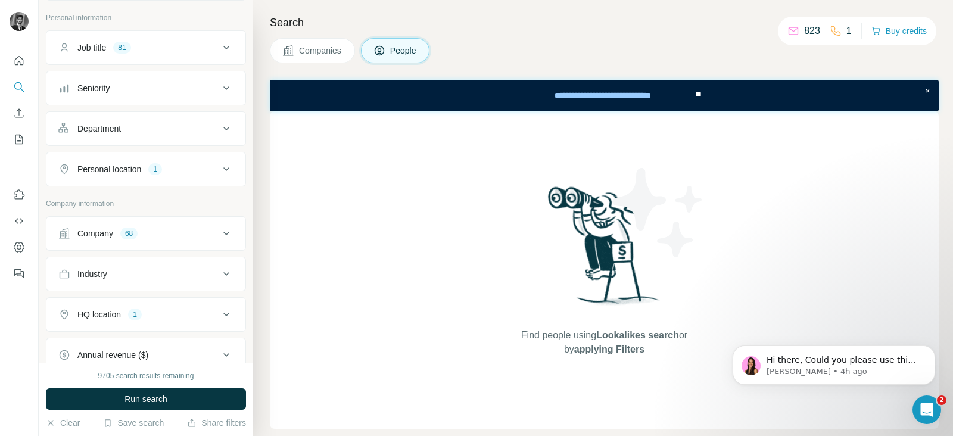
scroll to position [148, 0]
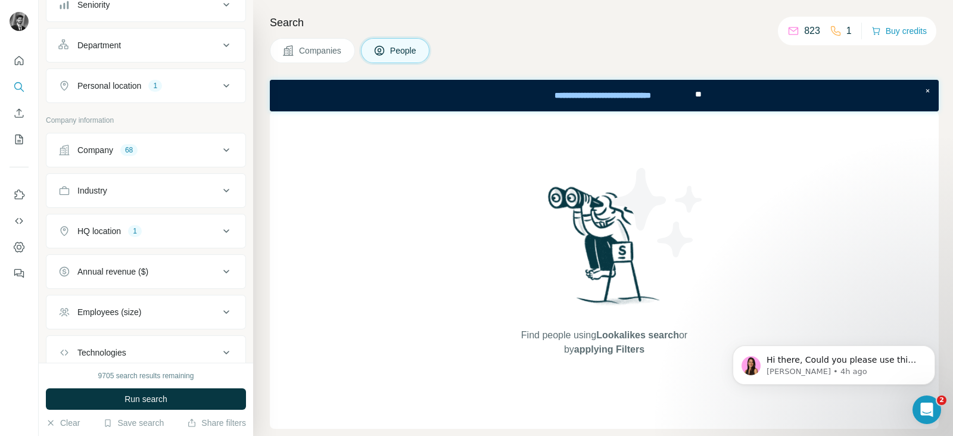
click at [196, 147] on div "Company 68" at bounding box center [138, 150] width 161 height 12
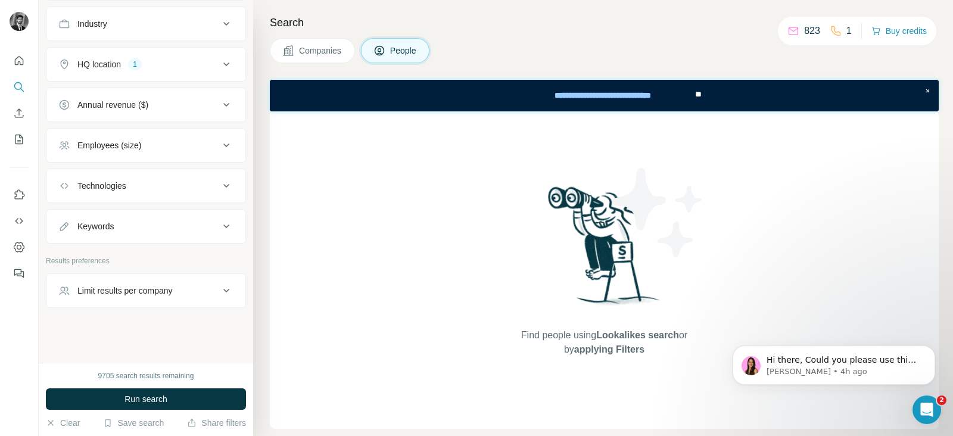
scroll to position [1563, 0]
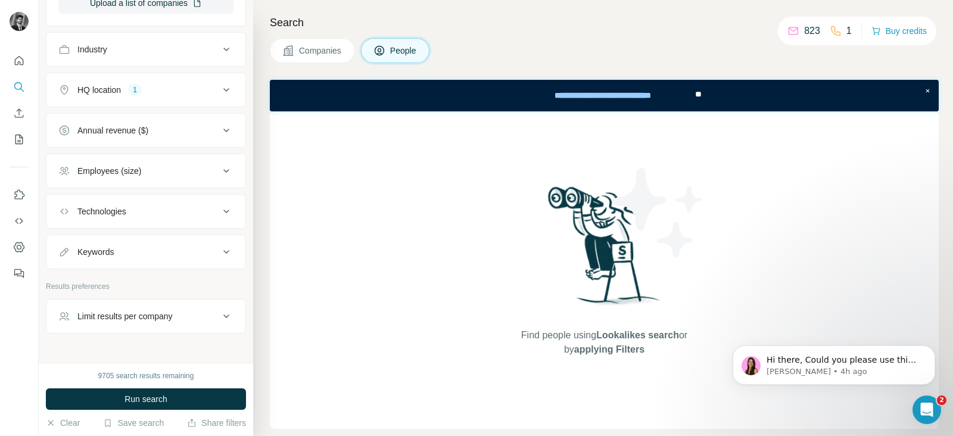
scroll to position [456, 0]
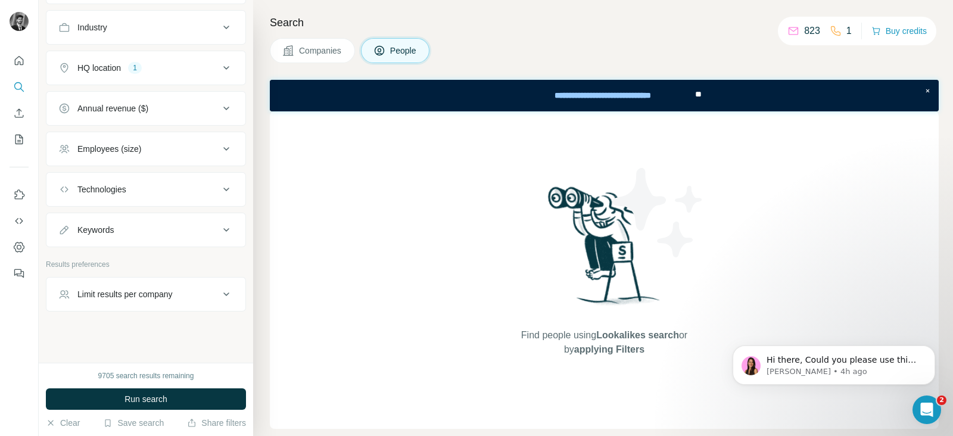
click at [221, 142] on icon at bounding box center [226, 149] width 14 height 14
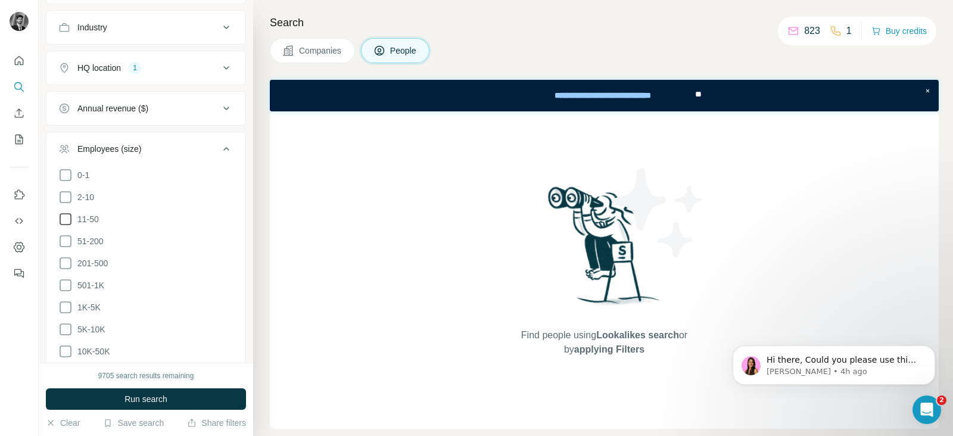
click at [65, 216] on icon at bounding box center [65, 219] width 14 height 14
click at [65, 234] on icon at bounding box center [65, 241] width 14 height 14
click at [220, 144] on icon at bounding box center [226, 149] width 14 height 14
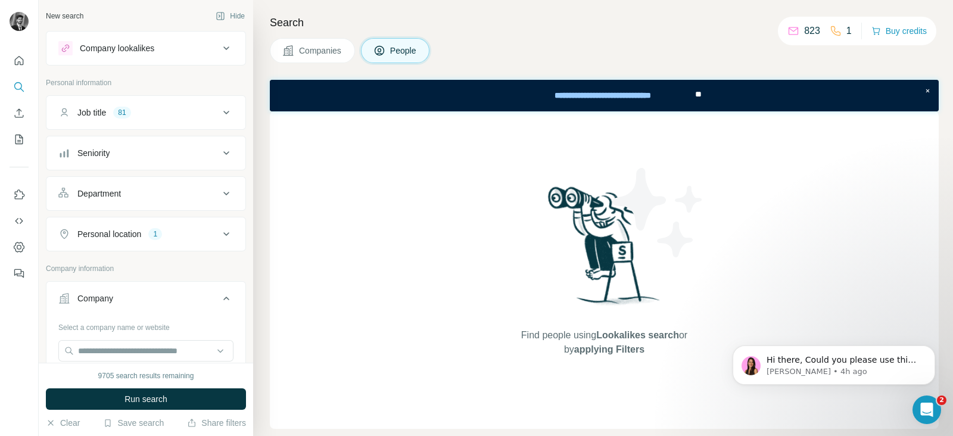
click at [219, 111] on icon at bounding box center [226, 112] width 14 height 14
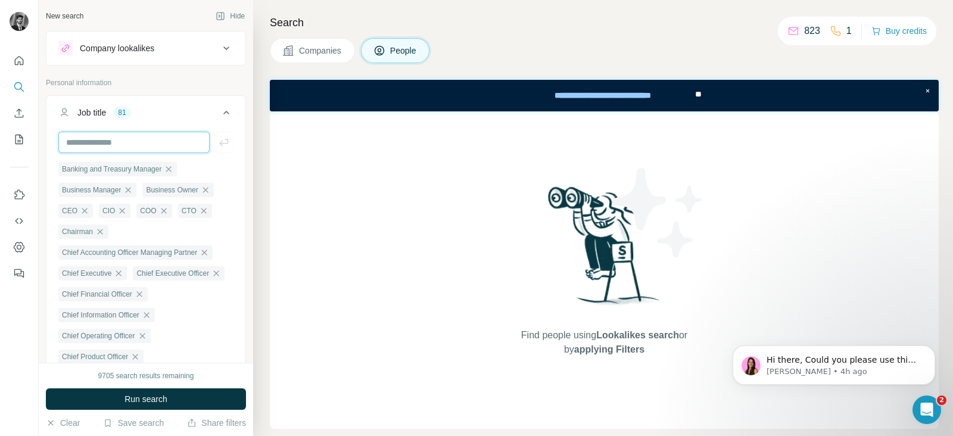
click at [171, 143] on input "text" at bounding box center [133, 142] width 151 height 21
type input "*****"
click at [171, 136] on input "text" at bounding box center [133, 142] width 151 height 21
type input "**********"
click at [166, 145] on input "text" at bounding box center [133, 142] width 151 height 21
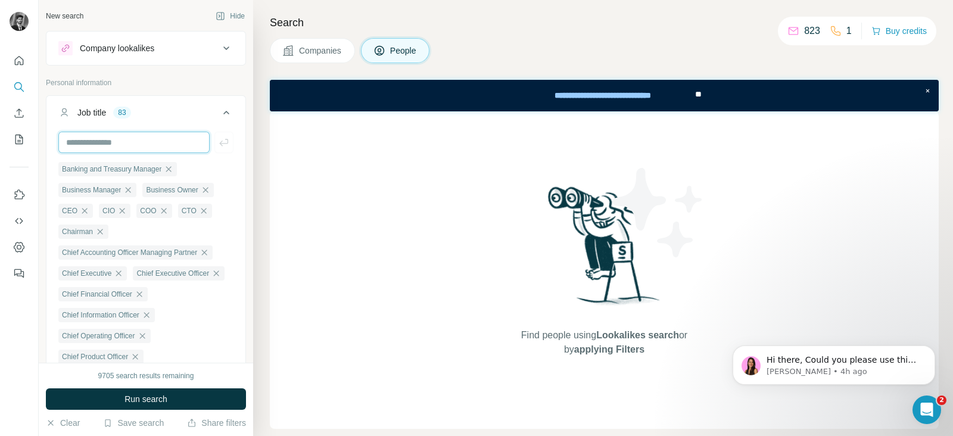
click at [166, 145] on input "text" at bounding box center [133, 142] width 151 height 21
type input "**********"
click at [178, 138] on input "text" at bounding box center [133, 142] width 151 height 21
type input "**********"
click at [223, 113] on icon at bounding box center [226, 113] width 6 height 4
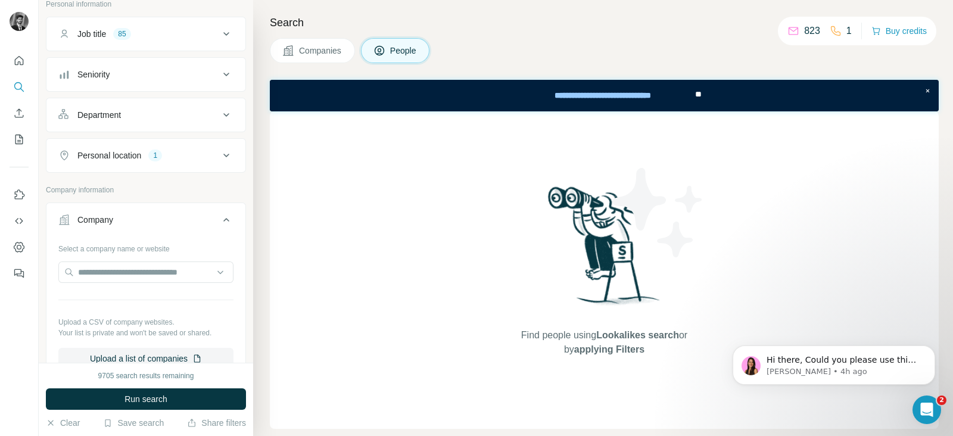
scroll to position [80, 0]
click at [171, 358] on button "Upload a list of companies" at bounding box center [145, 356] width 175 height 21
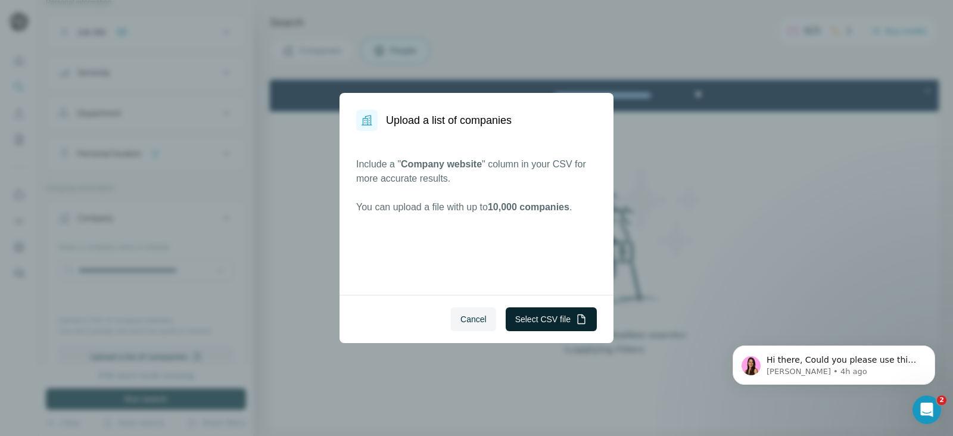
click at [542, 319] on button "Select CSV file" at bounding box center [550, 319] width 91 height 24
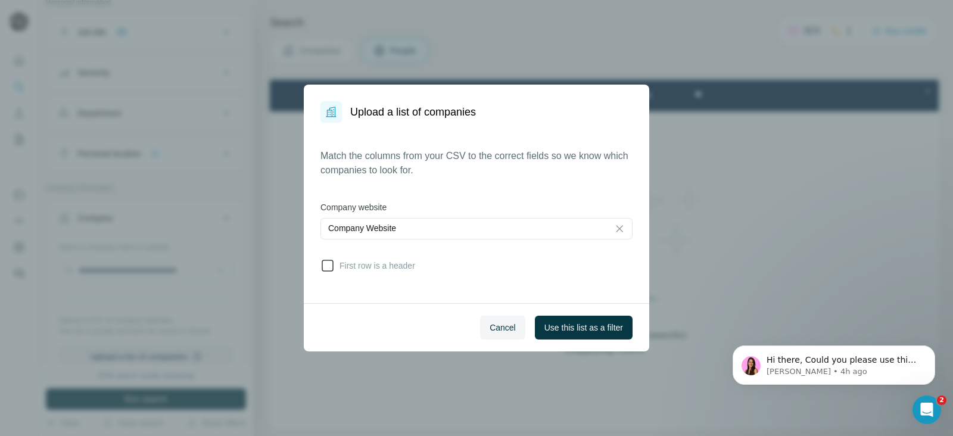
click at [333, 266] on icon at bounding box center [327, 265] width 14 height 14
click at [589, 329] on span "Use this list as a filter" at bounding box center [583, 328] width 79 height 12
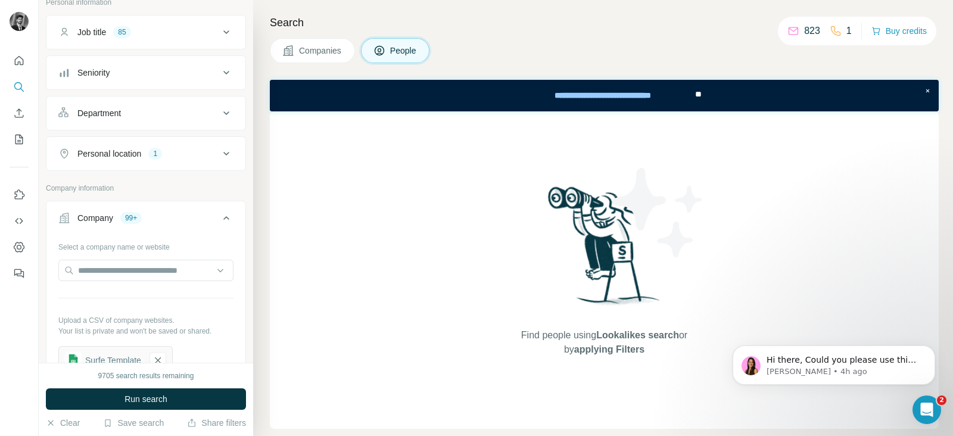
click at [296, 47] on button "Companies" at bounding box center [312, 50] width 85 height 25
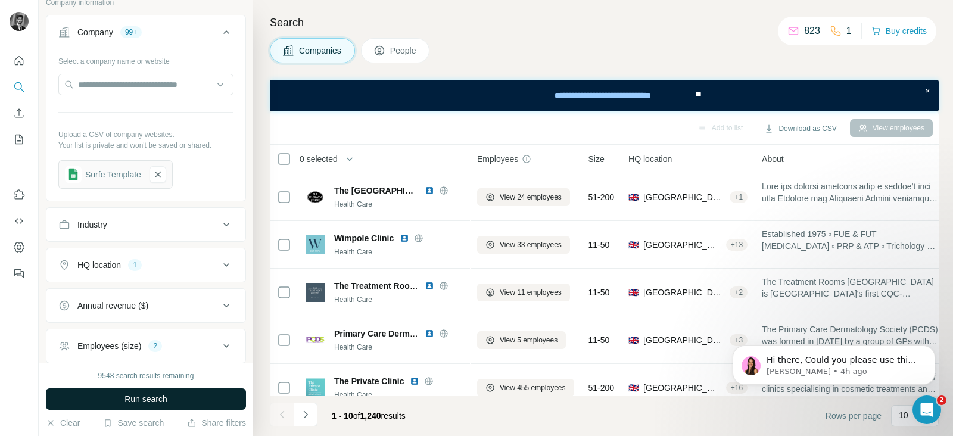
click at [158, 402] on span "Run search" at bounding box center [145, 399] width 43 height 12
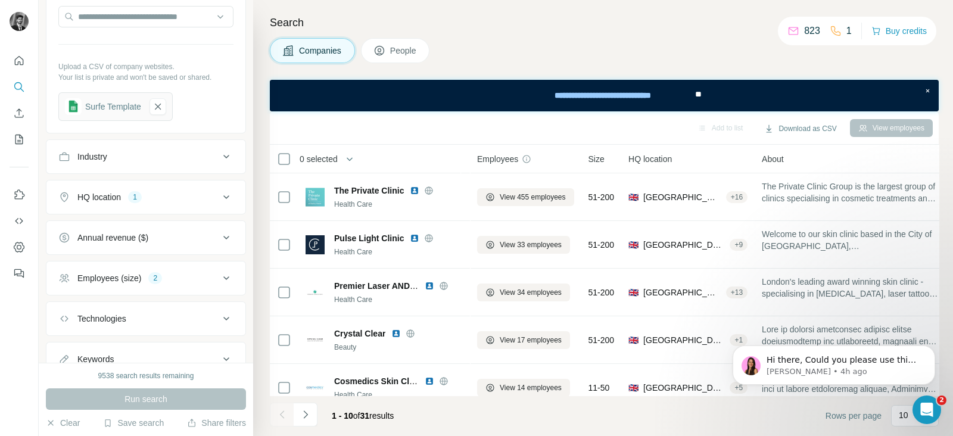
click at [406, 45] on span "People" at bounding box center [403, 51] width 27 height 12
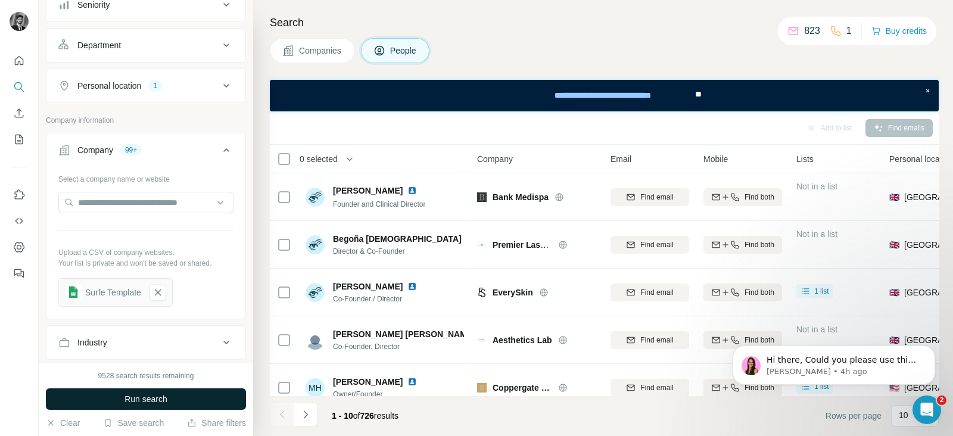
click at [217, 394] on button "Run search" at bounding box center [146, 398] width 200 height 21
